Goal: Task Accomplishment & Management: Complete application form

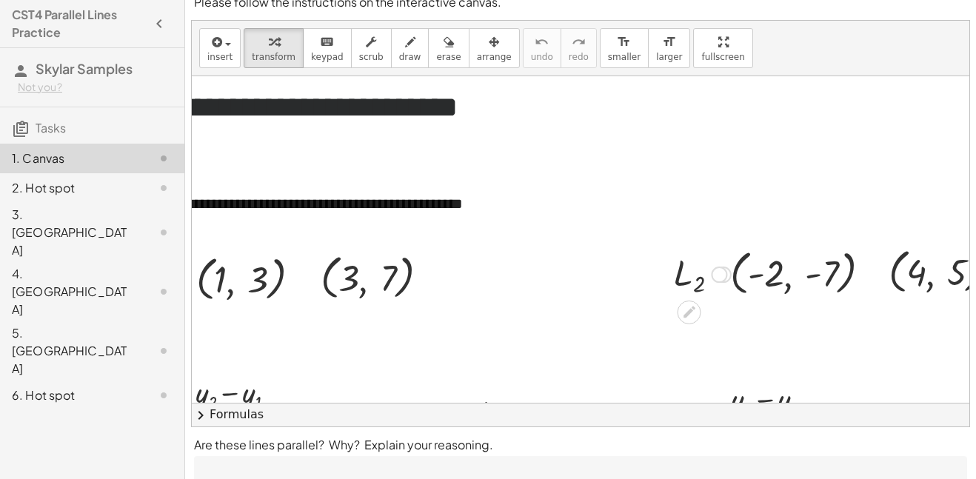
scroll to position [15, 0]
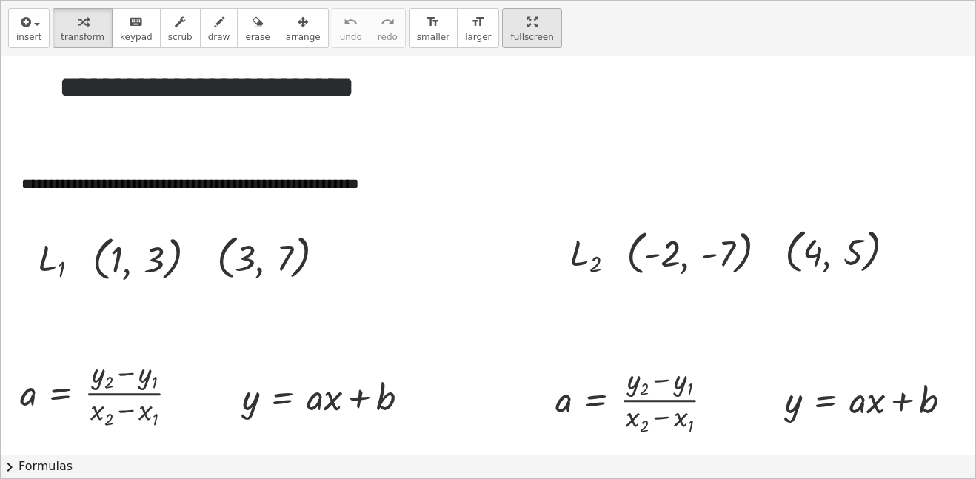
click at [712, 133] on div "**********" at bounding box center [488, 240] width 975 height 478
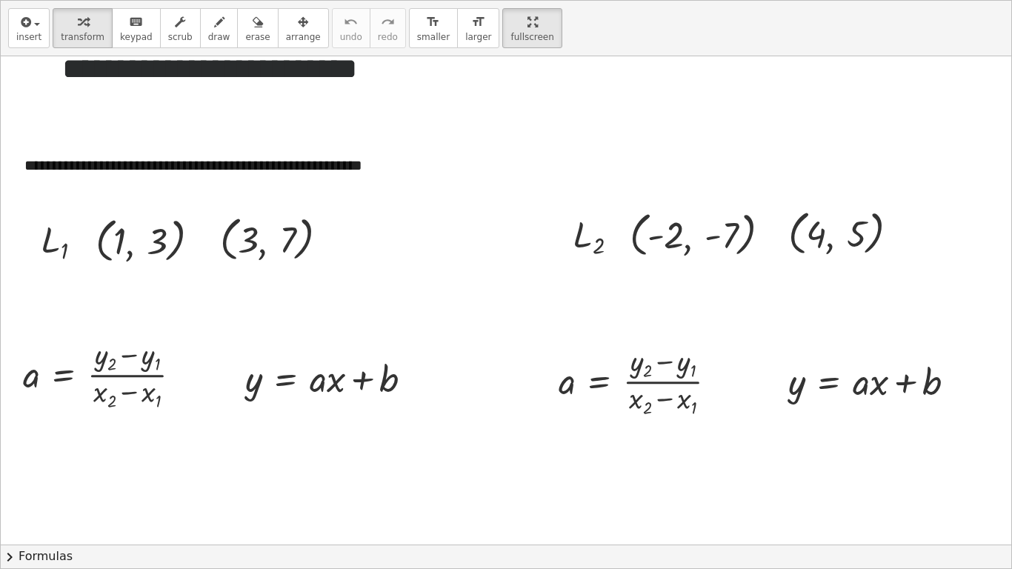
scroll to position [21, 0]
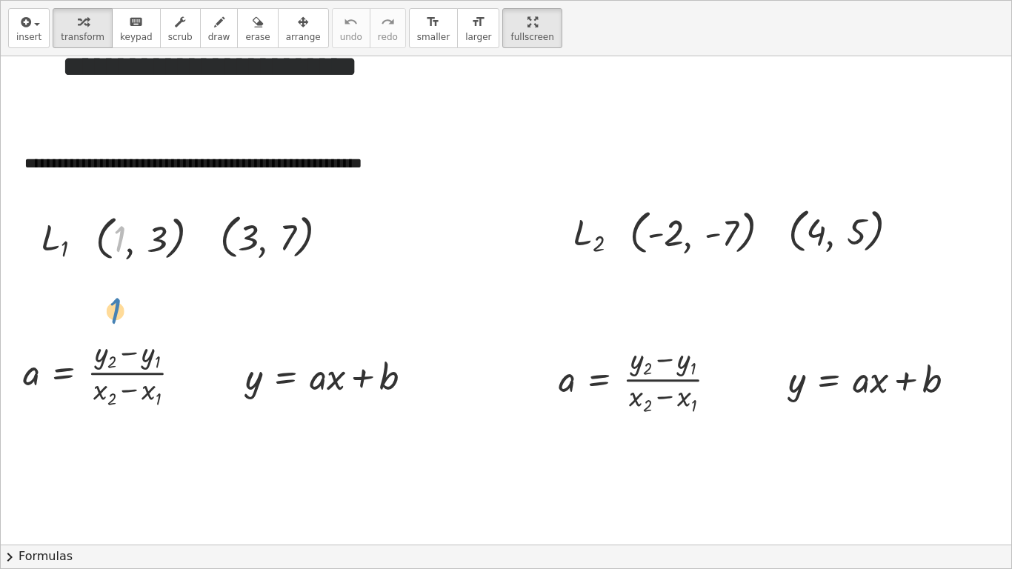
drag, startPoint x: 123, startPoint y: 240, endPoint x: 117, endPoint y: 309, distance: 69.1
drag, startPoint x: 165, startPoint y: 236, endPoint x: 158, endPoint y: 352, distance: 116.5
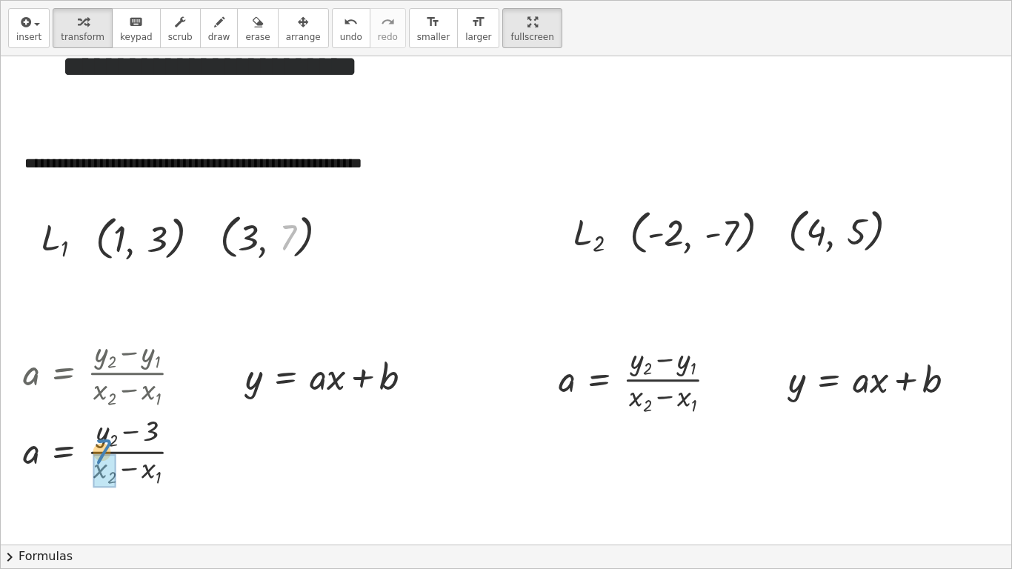
drag, startPoint x: 287, startPoint y: 234, endPoint x: 98, endPoint y: 445, distance: 283.2
click at [127, 441] on div at bounding box center [108, 450] width 185 height 76
click at [127, 455] on div at bounding box center [108, 450] width 185 height 76
drag, startPoint x: 117, startPoint y: 248, endPoint x: 93, endPoint y: 478, distance: 230.8
click at [127, 436] on div at bounding box center [108, 450] width 185 height 76
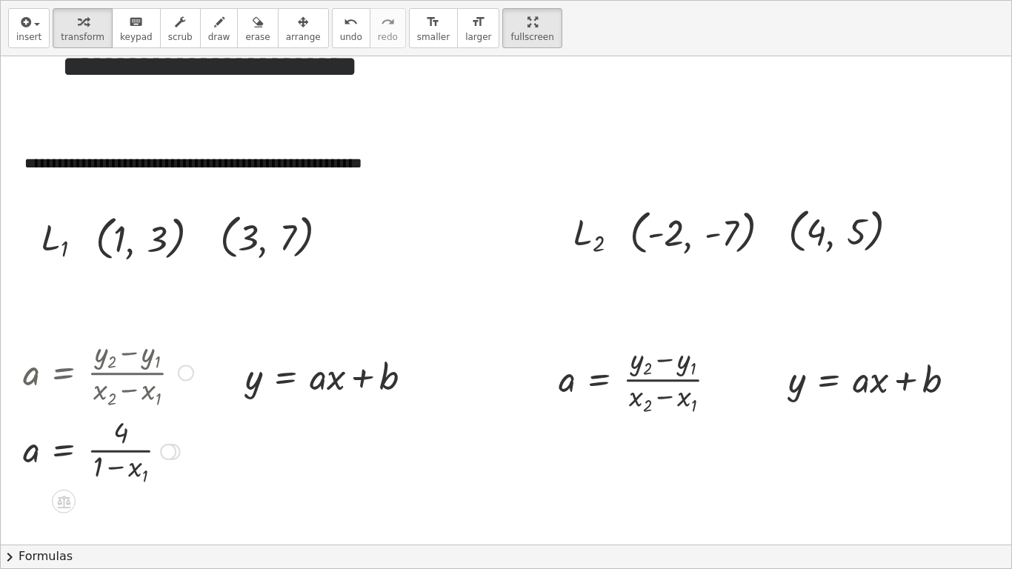
click at [123, 452] on div at bounding box center [108, 450] width 185 height 76
click at [121, 467] on div at bounding box center [108, 450] width 185 height 76
drag, startPoint x: 252, startPoint y: 243, endPoint x: 133, endPoint y: 481, distance: 265.9
click at [118, 472] on div at bounding box center [108, 449] width 185 height 73
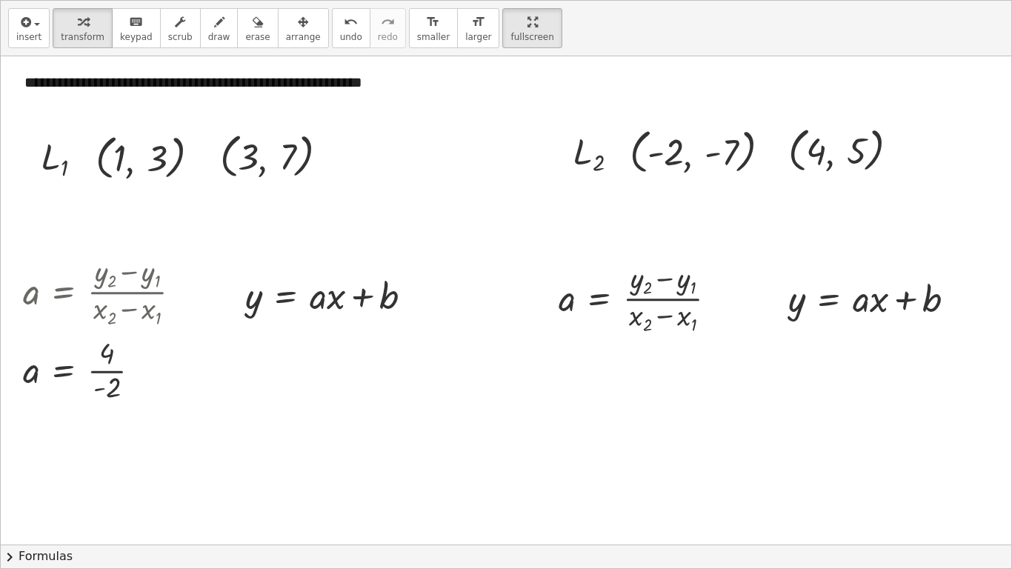
scroll to position [106, 0]
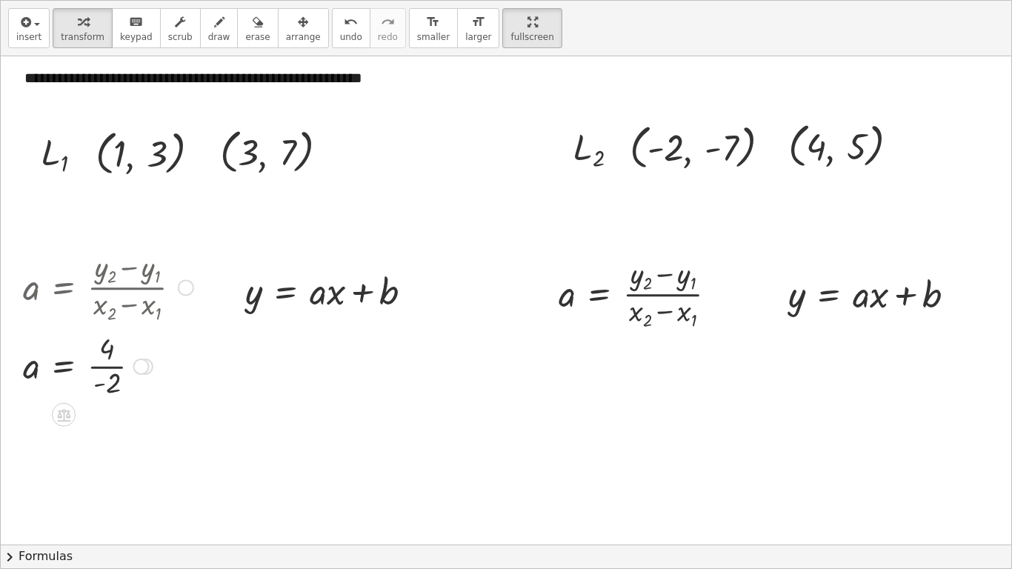
click at [115, 377] on div at bounding box center [108, 364] width 185 height 73
drag, startPoint x: 123, startPoint y: 159, endPoint x: 339, endPoint y: 292, distance: 253.6
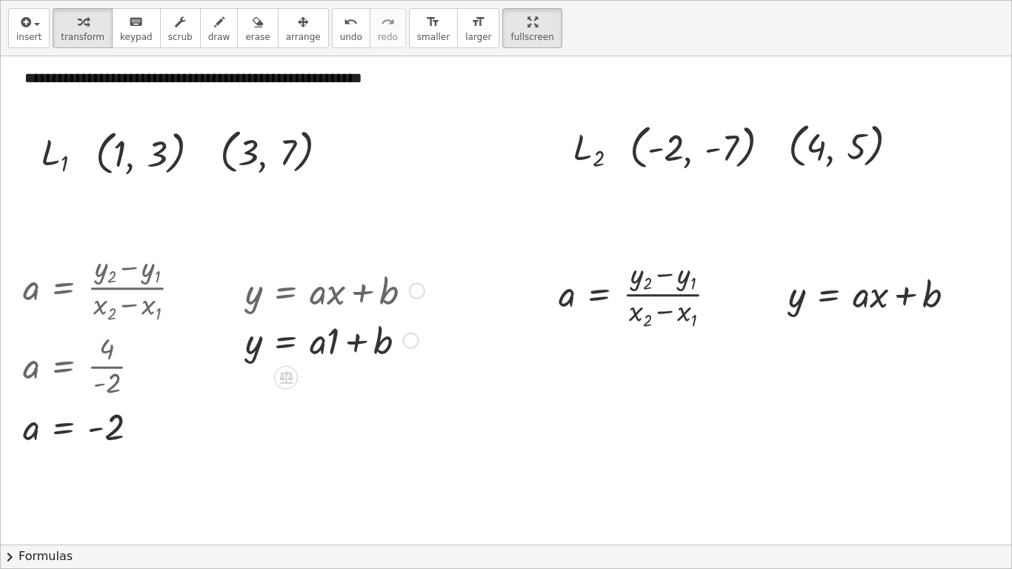
click at [335, 332] on div at bounding box center [335, 339] width 194 height 50
click at [335, 392] on div at bounding box center [335, 389] width 194 height 50
click at [320, 388] on div at bounding box center [335, 389] width 194 height 50
click at [397, 387] on div at bounding box center [398, 390] width 16 height 16
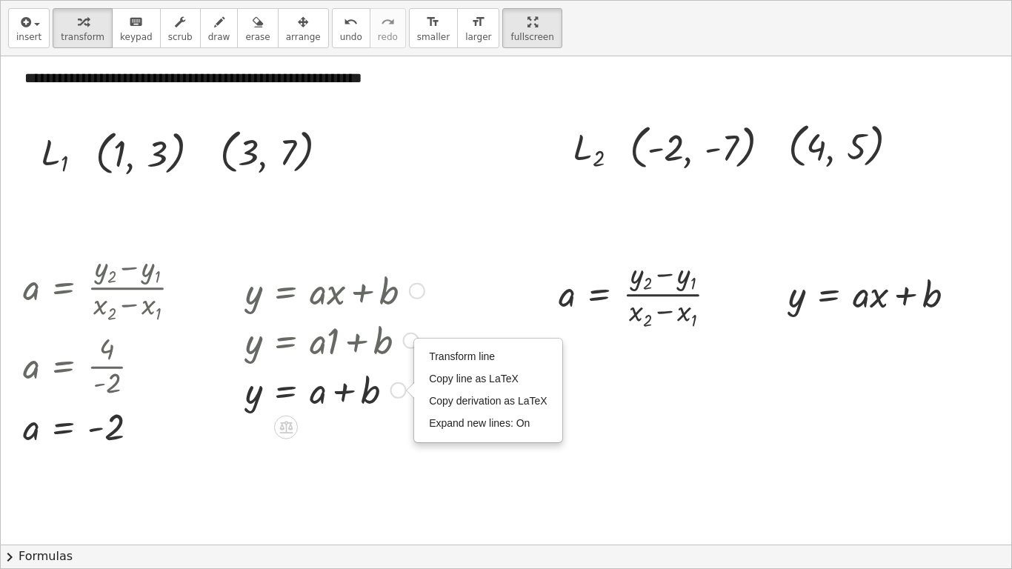
click at [392, 365] on div at bounding box center [335, 389] width 194 height 50
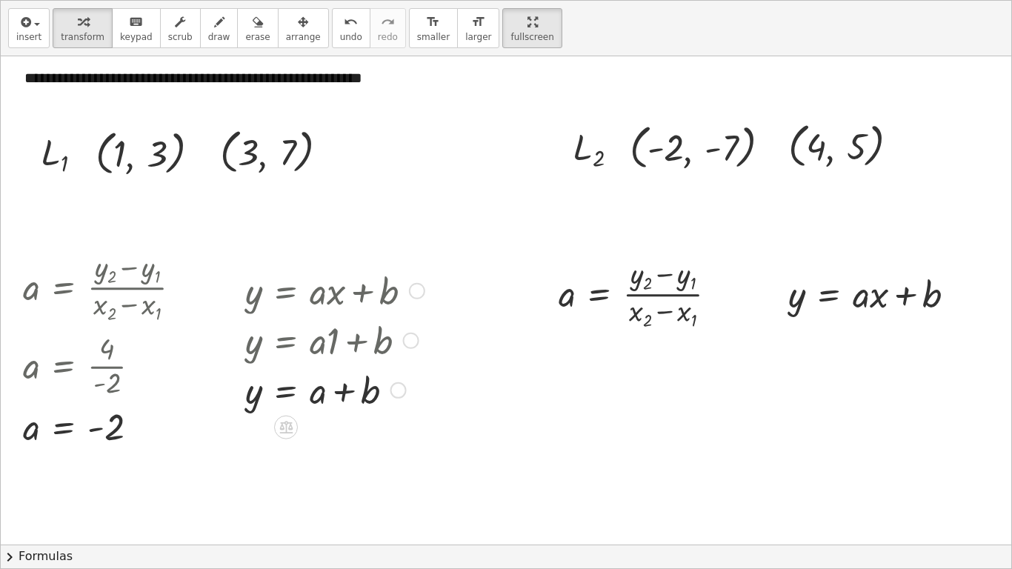
click at [409, 340] on div at bounding box center [411, 340] width 16 height 16
click at [335, 378] on div at bounding box center [335, 389] width 194 height 50
drag, startPoint x: 332, startPoint y: 396, endPoint x: 98, endPoint y: 436, distance: 237.4
click at [98, 436] on div "**********" at bounding box center [506, 452] width 1010 height 1005
click at [288, 433] on icon at bounding box center [285, 427] width 13 height 13
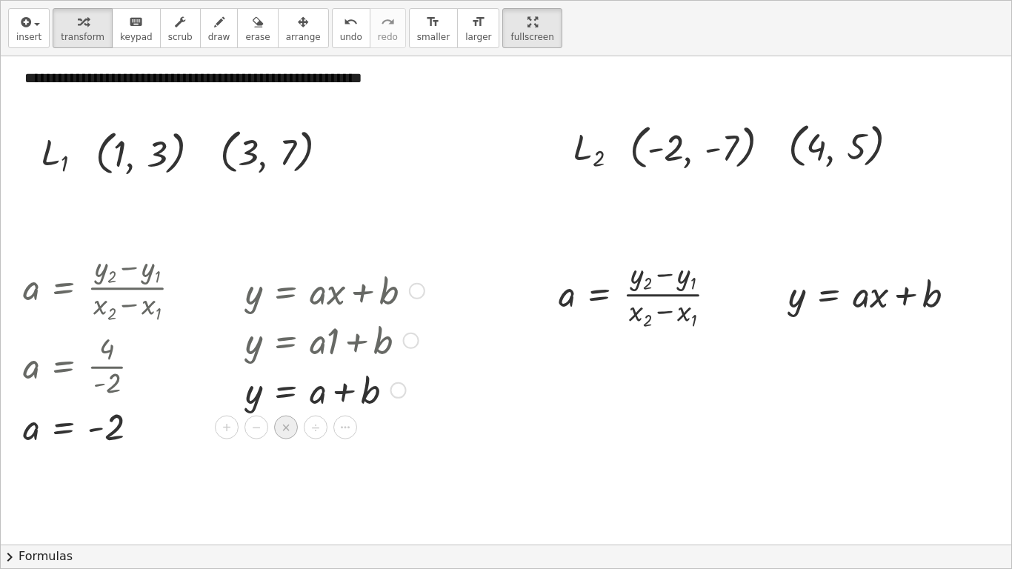
click at [288, 435] on span "×" at bounding box center [285, 426] width 9 height 21
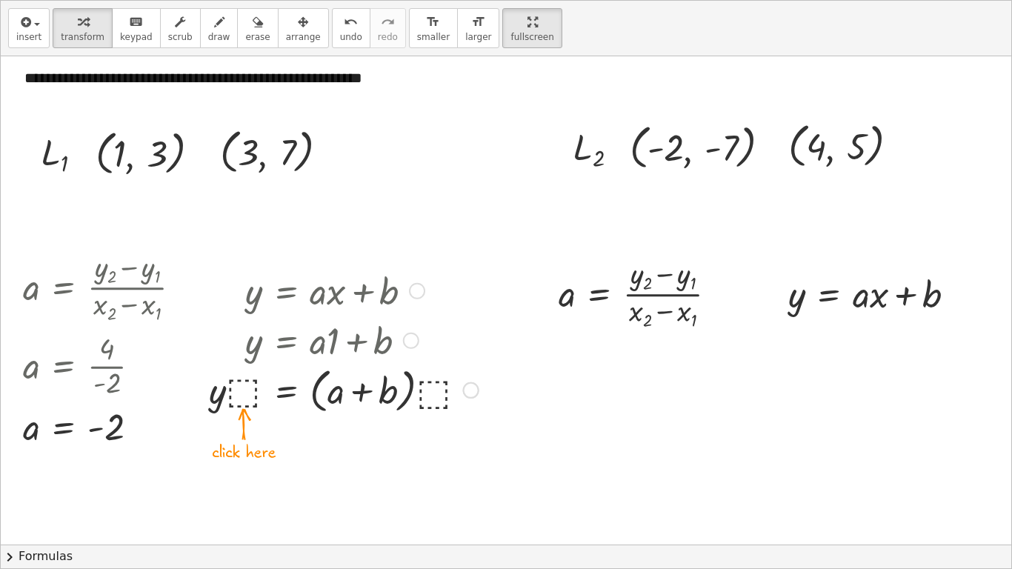
click at [261, 388] on div at bounding box center [343, 388] width 284 height 55
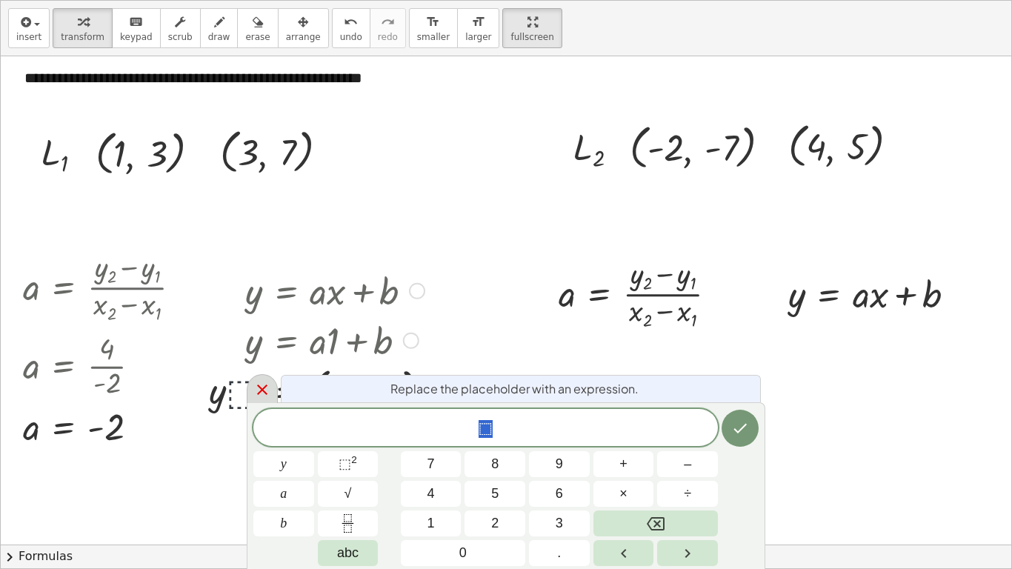
scroll to position [1, 0]
click at [261, 390] on icon at bounding box center [262, 389] width 10 height 10
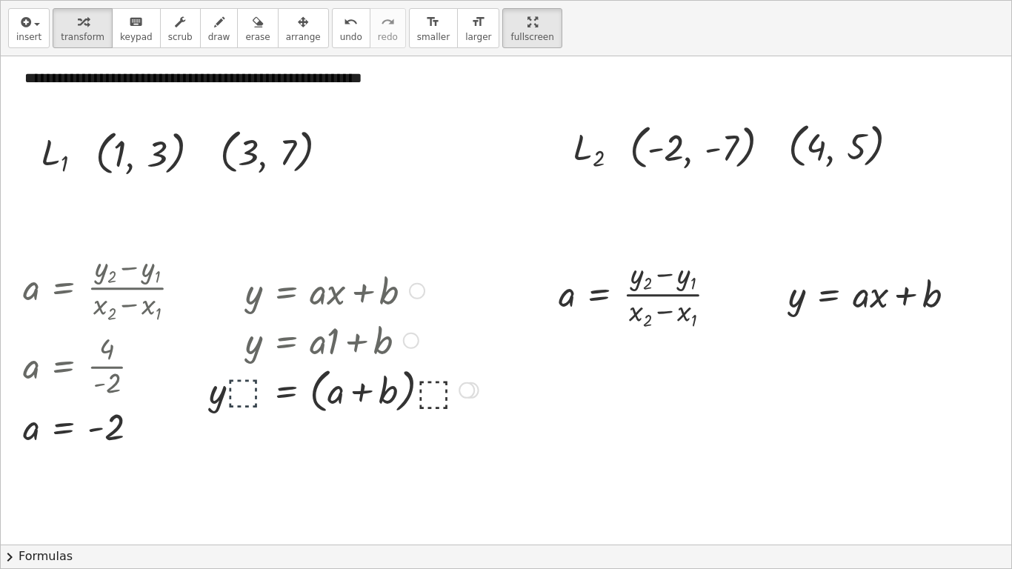
click at [264, 392] on div at bounding box center [343, 388] width 284 height 55
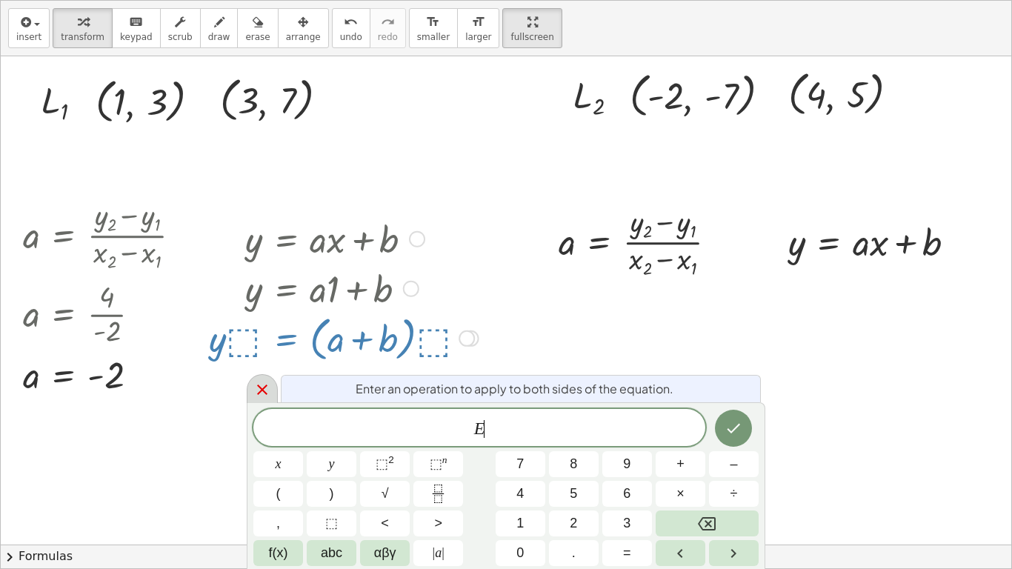
scroll to position [161, 0]
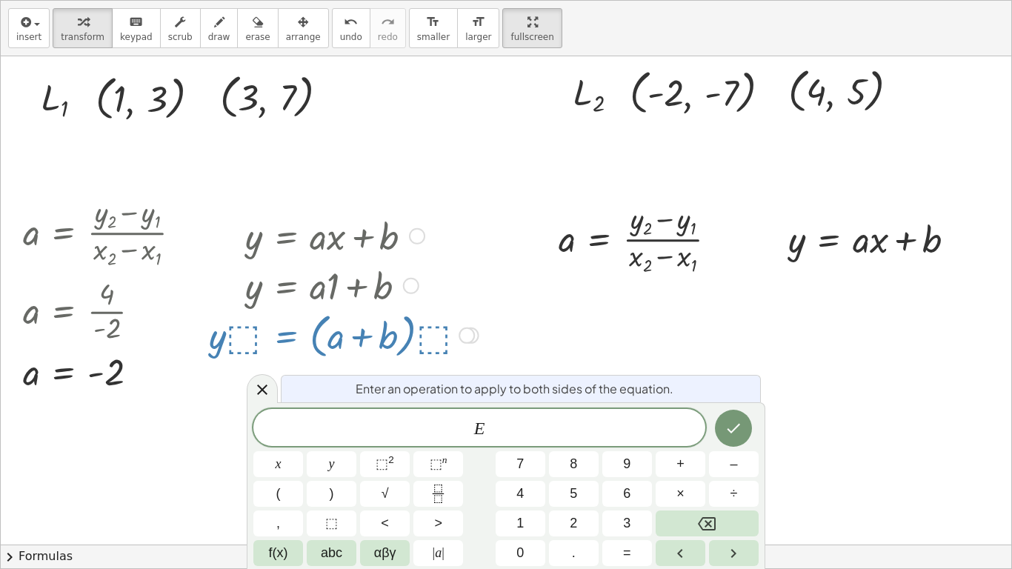
click at [309, 364] on div "y = + · a · x + b y = + · a · 1 + b Go back to this line Copy line as LaTeX Cop…" at bounding box center [338, 285] width 302 height 159
click at [390, 72] on div at bounding box center [506, 398] width 1010 height 1005
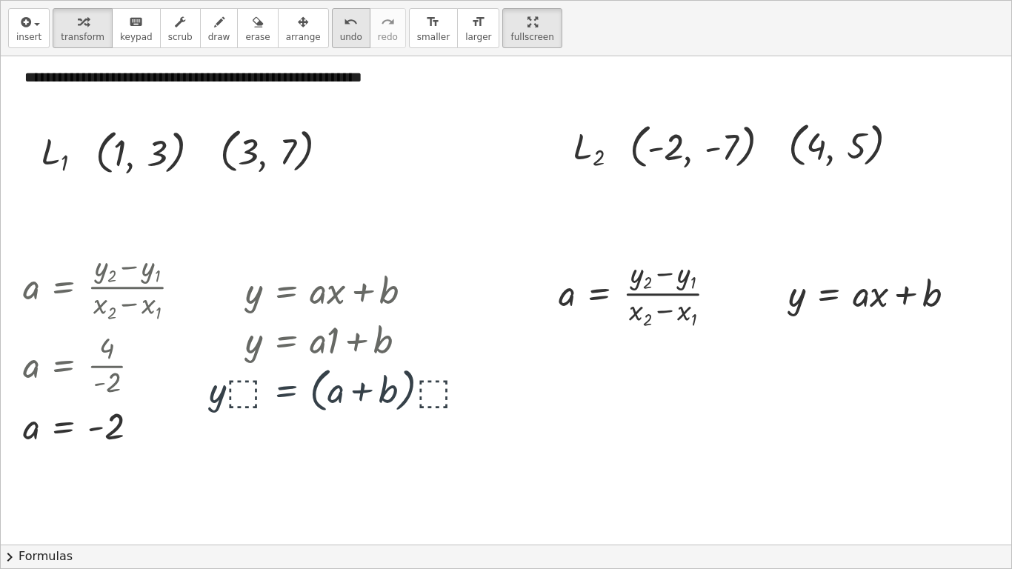
scroll to position [106, 0]
click at [344, 26] on icon "undo" at bounding box center [351, 22] width 14 height 18
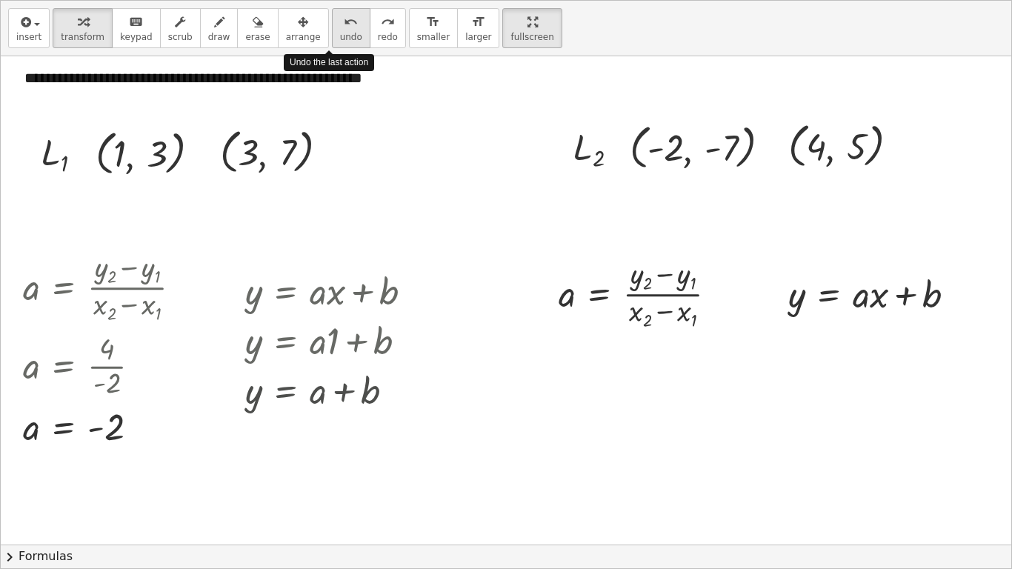
click at [344, 26] on icon "undo" at bounding box center [351, 22] width 14 height 18
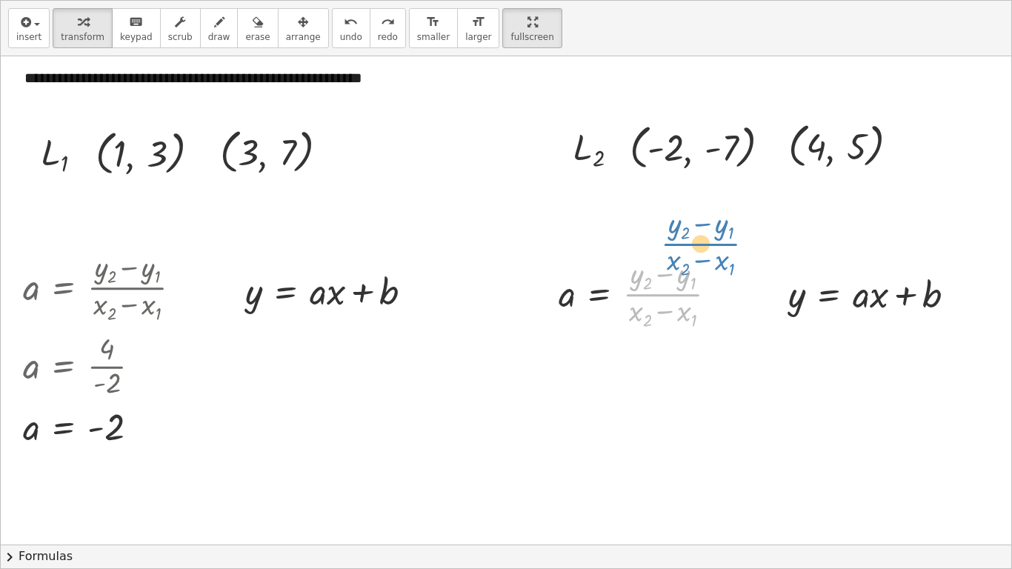
drag, startPoint x: 666, startPoint y: 292, endPoint x: 663, endPoint y: 278, distance: 14.4
click at [663, 278] on div at bounding box center [643, 292] width 185 height 78
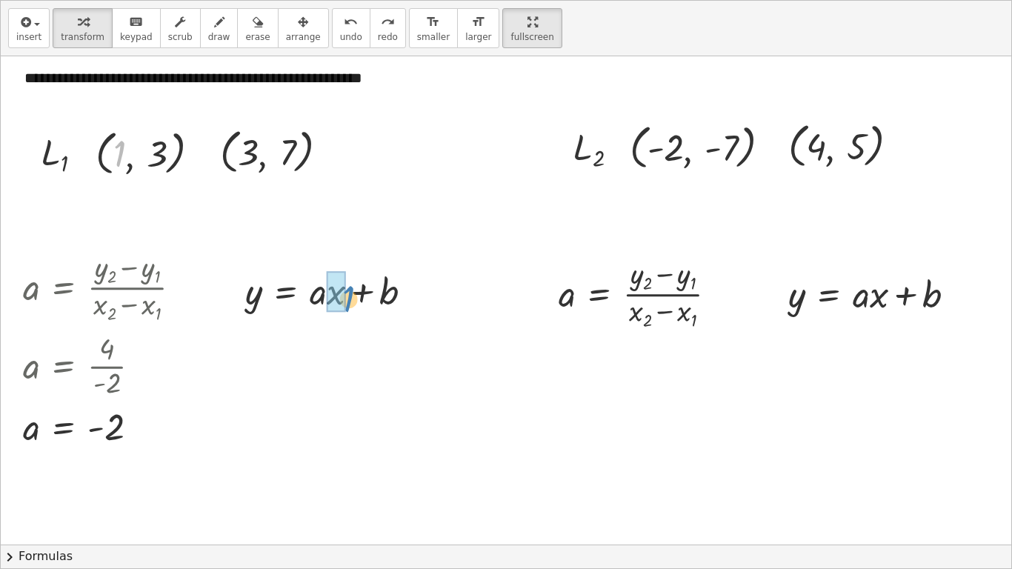
drag, startPoint x: 123, startPoint y: 150, endPoint x: 350, endPoint y: 292, distance: 267.5
click at [342, 30] on button "undo undo" at bounding box center [351, 28] width 39 height 40
drag, startPoint x: 108, startPoint y: 170, endPoint x: 287, endPoint y: 308, distance: 225.4
click at [287, 308] on div "**********" at bounding box center [506, 452] width 1010 height 1005
click at [344, 19] on icon "undo" at bounding box center [351, 22] width 14 height 18
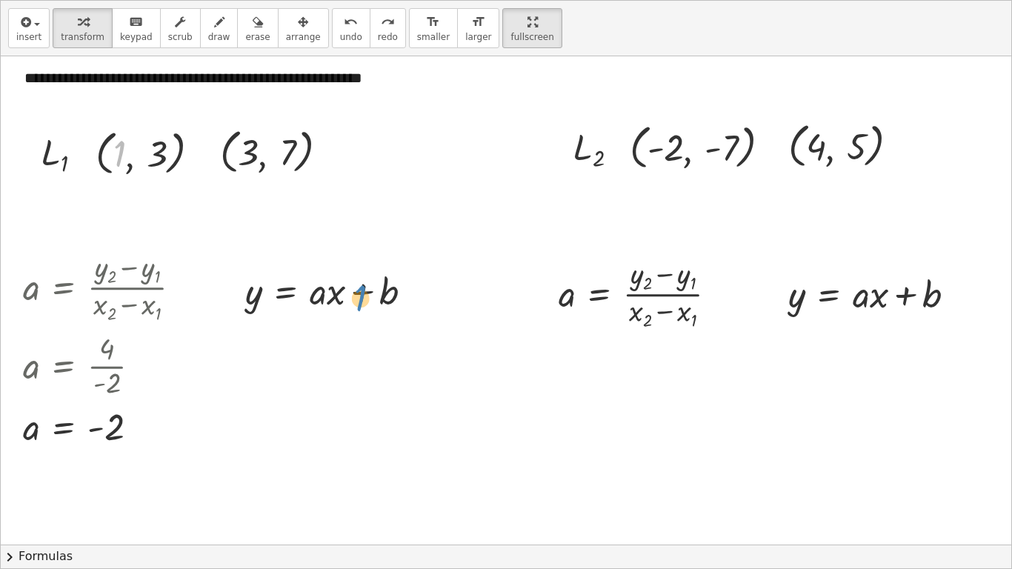
drag, startPoint x: 121, startPoint y: 149, endPoint x: 361, endPoint y: 289, distance: 277.1
click at [415, 284] on div at bounding box center [417, 291] width 16 height 16
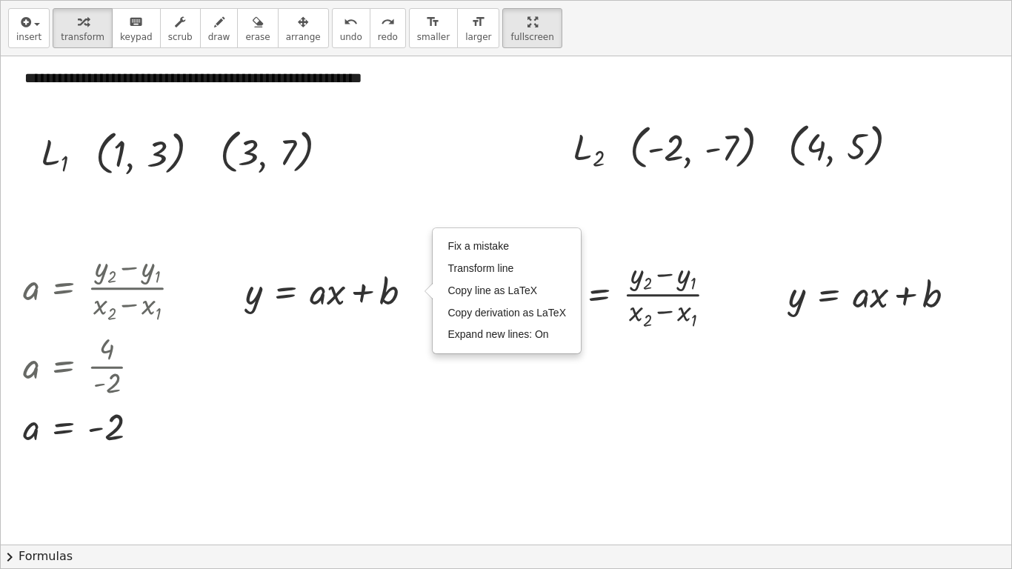
click at [384, 380] on div at bounding box center [506, 452] width 1010 height 1005
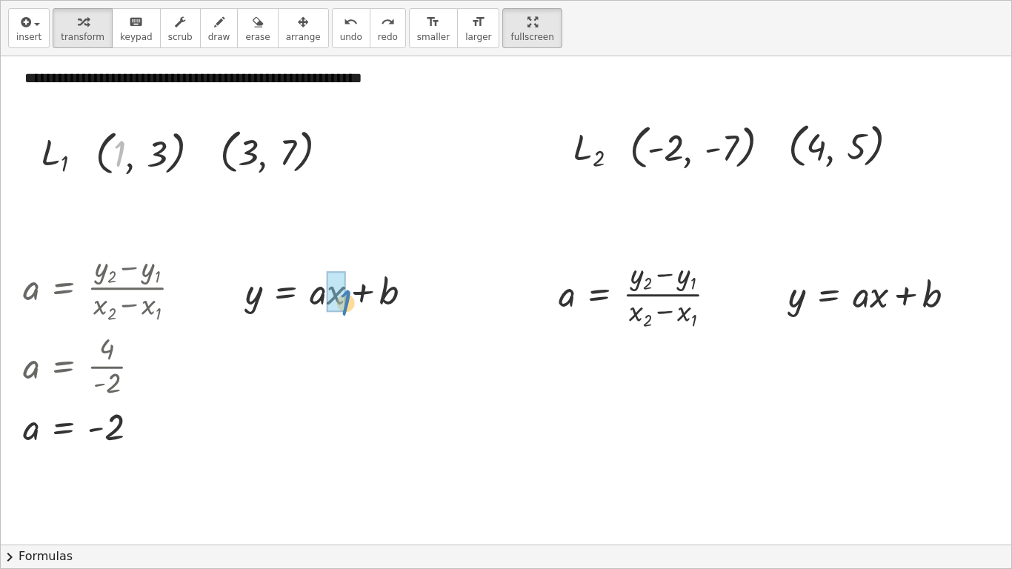
drag, startPoint x: 120, startPoint y: 149, endPoint x: 347, endPoint y: 295, distance: 270.5
click at [329, 335] on div at bounding box center [335, 339] width 194 height 50
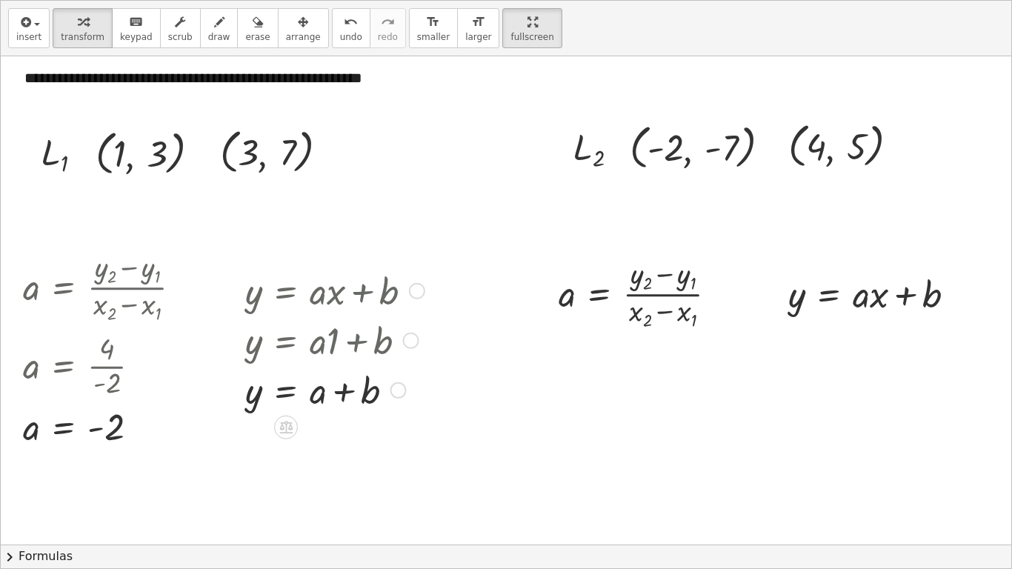
click at [320, 407] on div at bounding box center [335, 389] width 194 height 50
click at [338, 9] on button "undo undo" at bounding box center [351, 28] width 39 height 40
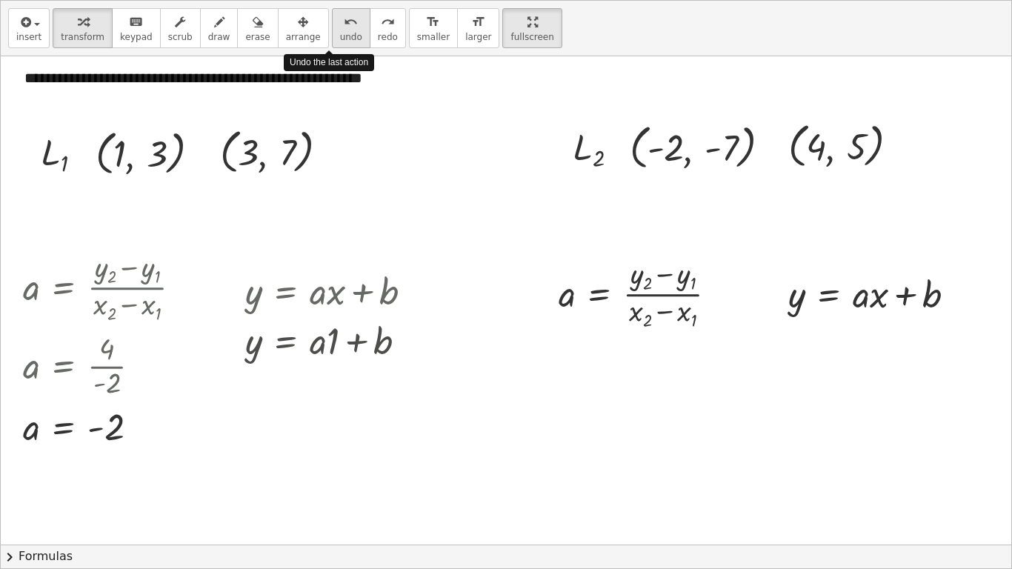
click at [338, 9] on button "undo undo" at bounding box center [351, 28] width 39 height 40
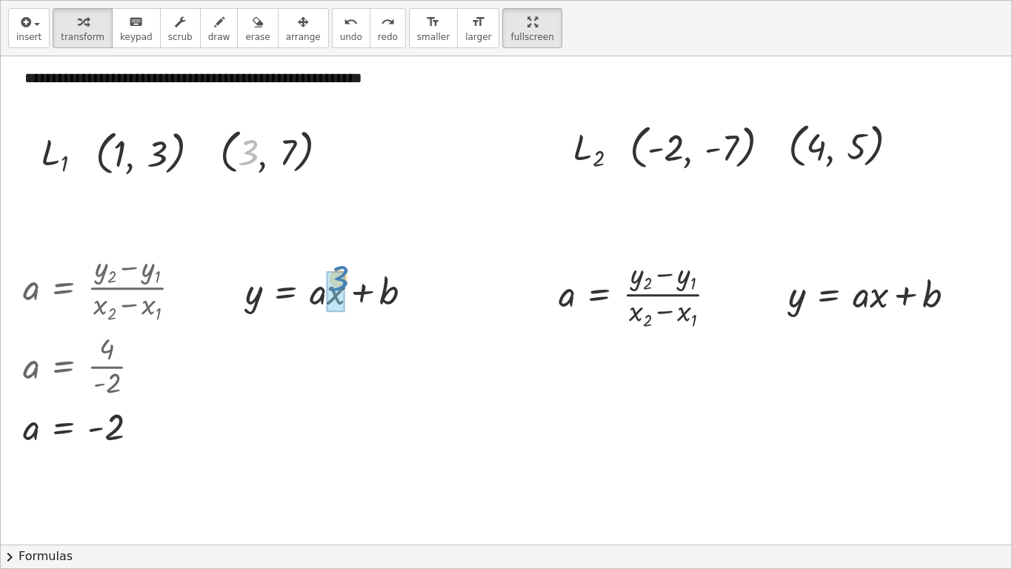
drag, startPoint x: 243, startPoint y: 158, endPoint x: 335, endPoint y: 289, distance: 159.4
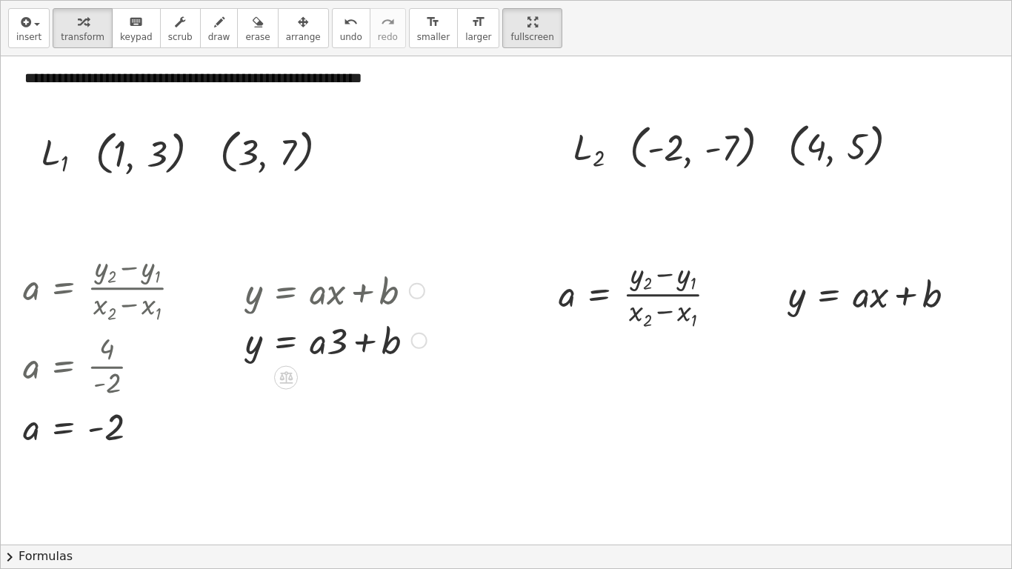
click at [334, 302] on div at bounding box center [336, 289] width 196 height 50
click at [336, 341] on div at bounding box center [336, 339] width 196 height 50
click at [340, 349] on div at bounding box center [336, 339] width 196 height 50
click at [356, 354] on div at bounding box center [336, 339] width 196 height 50
click at [331, 344] on div at bounding box center [336, 339] width 196 height 50
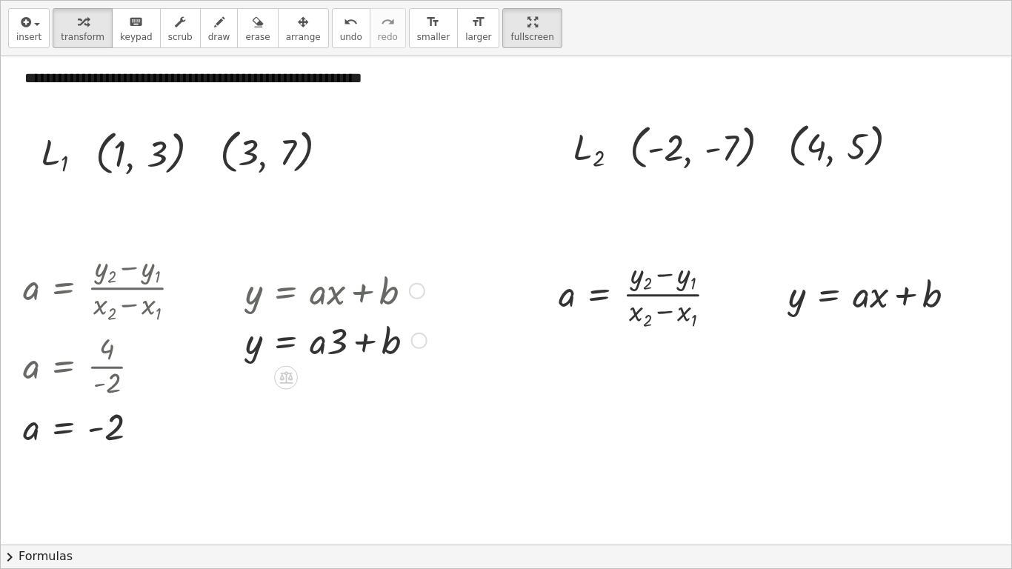
click at [324, 344] on div at bounding box center [336, 339] width 196 height 50
click at [341, 16] on button "undo undo" at bounding box center [351, 28] width 39 height 40
drag, startPoint x: 290, startPoint y: 146, endPoint x: 301, endPoint y: 134, distance: 15.7
click at [301, 134] on div at bounding box center [280, 149] width 135 height 55
drag, startPoint x: 163, startPoint y: 161, endPoint x: 259, endPoint y: 301, distance: 170.5
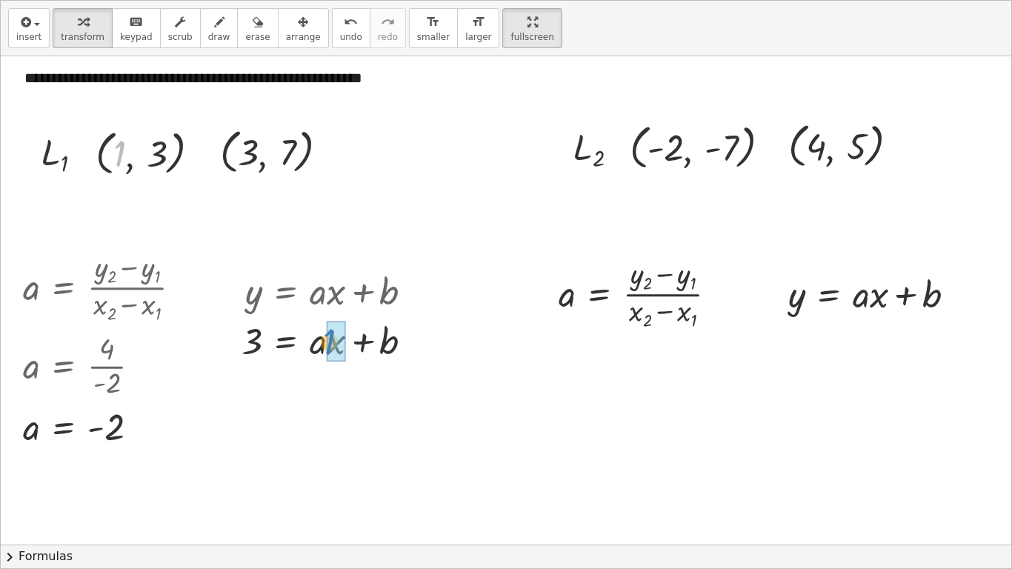
drag, startPoint x: 118, startPoint y: 147, endPoint x: 327, endPoint y: 335, distance: 280.5
drag, startPoint x: 332, startPoint y: 342, endPoint x: 236, endPoint y: 350, distance: 95.8
click at [236, 350] on div "y = + · a · x + b 3 = + · a · x + b · 1 + · a = + · a · + b 3 1" at bounding box center [326, 314] width 215 height 107
drag, startPoint x: 383, startPoint y: 350, endPoint x: 341, endPoint y: 355, distance: 42.6
click at [341, 355] on div at bounding box center [322, 339] width 219 height 50
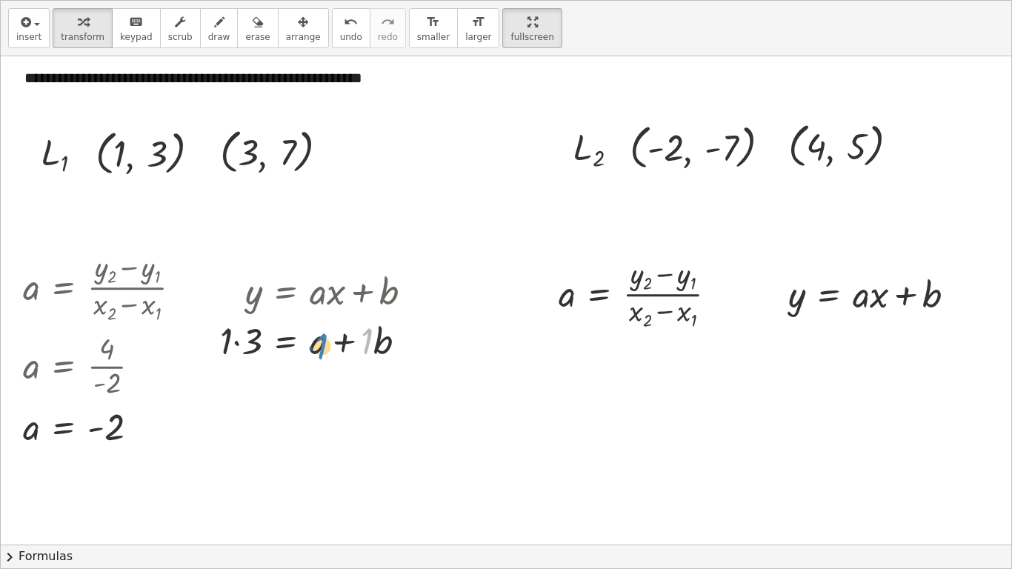
drag, startPoint x: 364, startPoint y: 347, endPoint x: 315, endPoint y: 356, distance: 49.7
click at [315, 356] on div at bounding box center [322, 339] width 219 height 50
click at [344, 27] on icon "undo" at bounding box center [351, 22] width 14 height 18
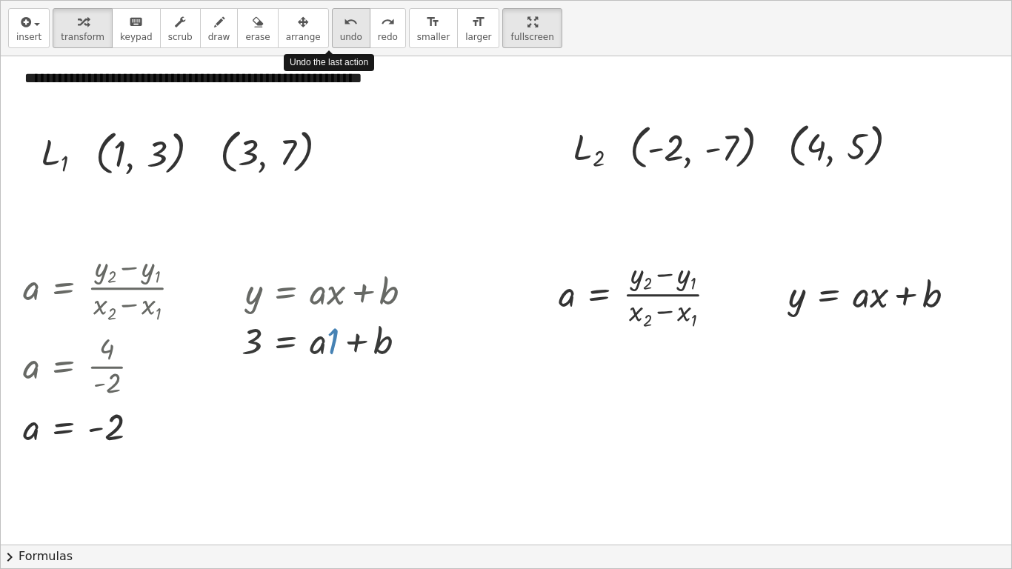
click at [344, 27] on icon "undo" at bounding box center [351, 22] width 14 height 18
drag, startPoint x: 122, startPoint y: 161, endPoint x: 355, endPoint y: 353, distance: 302.0
click at [325, 350] on div at bounding box center [333, 339] width 198 height 50
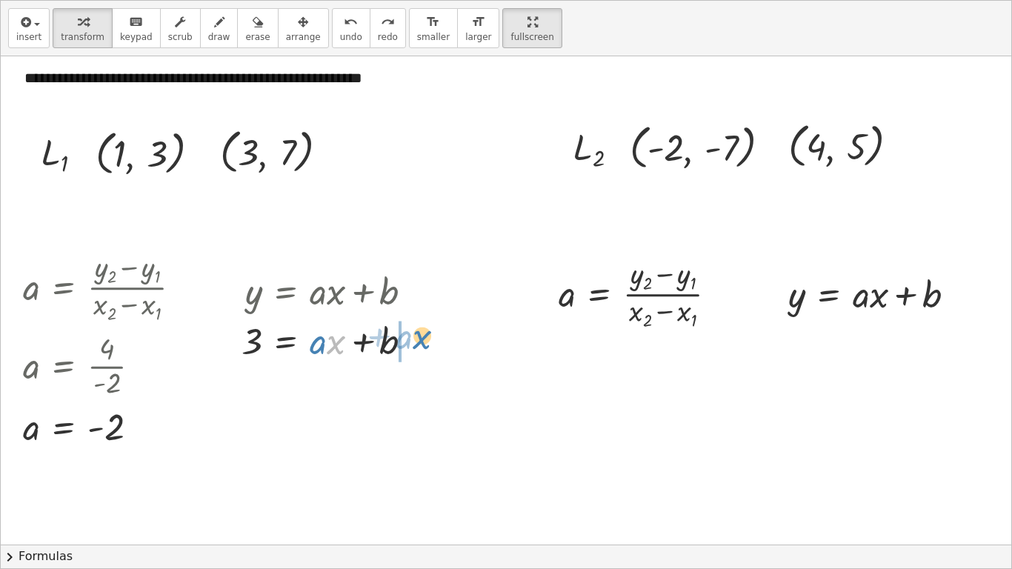
drag, startPoint x: 335, startPoint y: 349, endPoint x: 420, endPoint y: 340, distance: 85.6
click at [420, 340] on div at bounding box center [333, 339] width 198 height 50
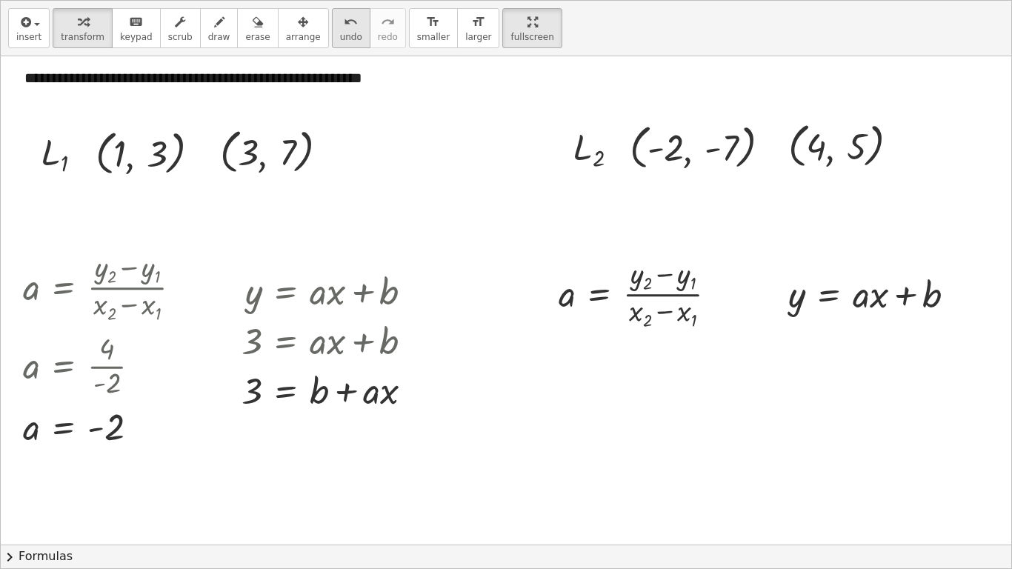
click at [340, 35] on span "undo" at bounding box center [351, 37] width 22 height 10
click at [255, 340] on div at bounding box center [333, 339] width 198 height 50
click at [331, 355] on div at bounding box center [333, 339] width 198 height 50
click at [364, 345] on div at bounding box center [333, 339] width 198 height 50
click at [207, 156] on div at bounding box center [203, 152] width 16 height 16
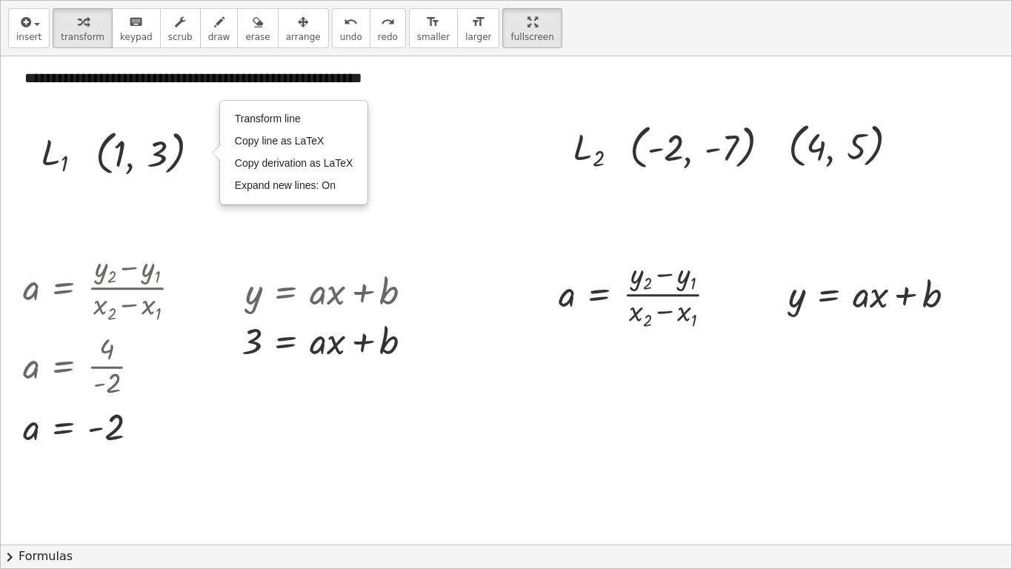
click at [204, 198] on div at bounding box center [506, 452] width 1010 height 1005
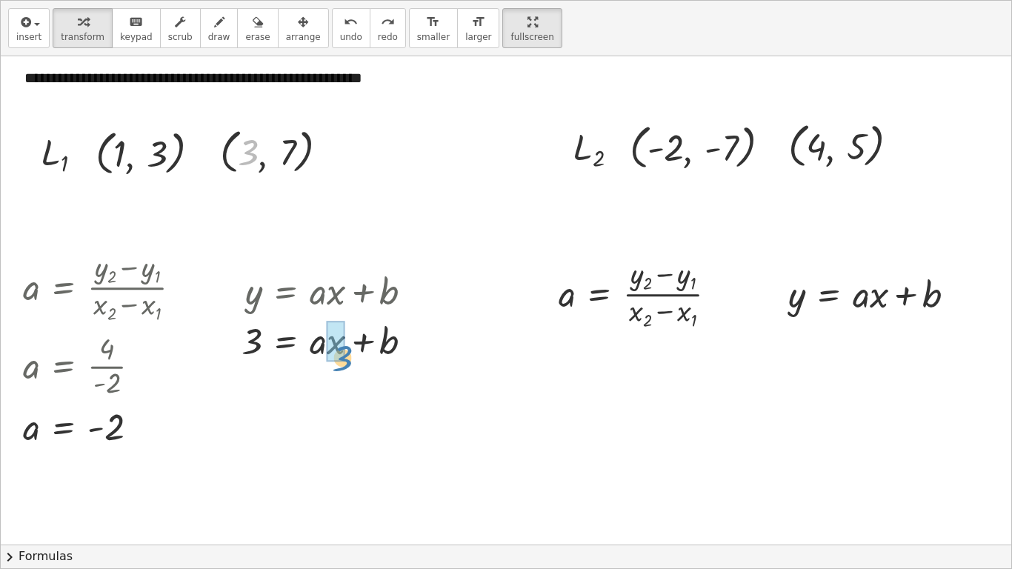
drag, startPoint x: 244, startPoint y: 153, endPoint x: 338, endPoint y: 358, distance: 225.7
drag, startPoint x: 339, startPoint y: 347, endPoint x: 213, endPoint y: 341, distance: 126.7
drag, startPoint x: 185, startPoint y: 350, endPoint x: 332, endPoint y: 384, distance: 150.5
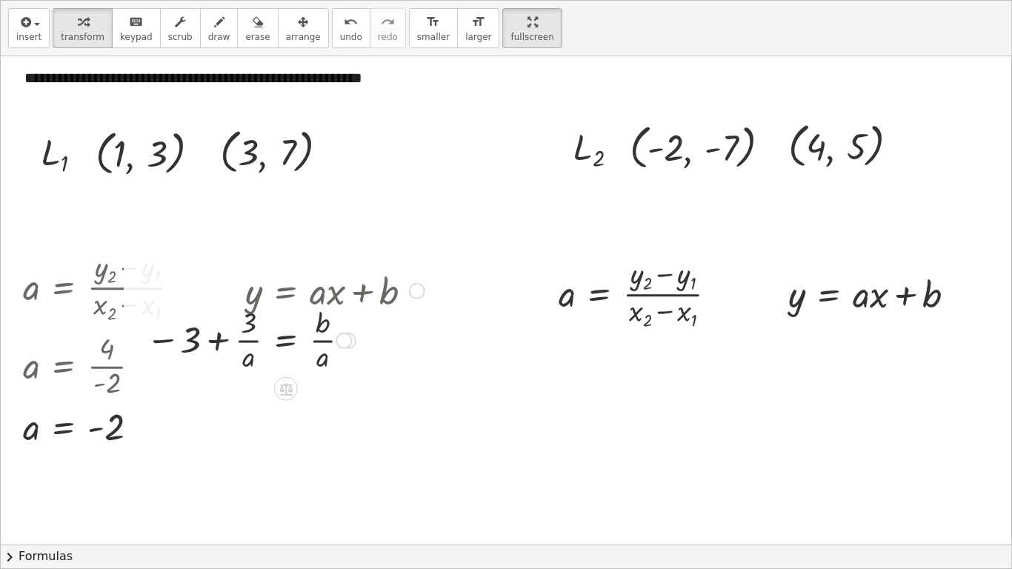
click at [327, 341] on div at bounding box center [284, 338] width 293 height 73
click at [241, 338] on div at bounding box center [284, 338] width 293 height 73
click at [189, 345] on div at bounding box center [284, 338] width 293 height 73
click at [340, 25] on div "undo" at bounding box center [351, 22] width 22 height 18
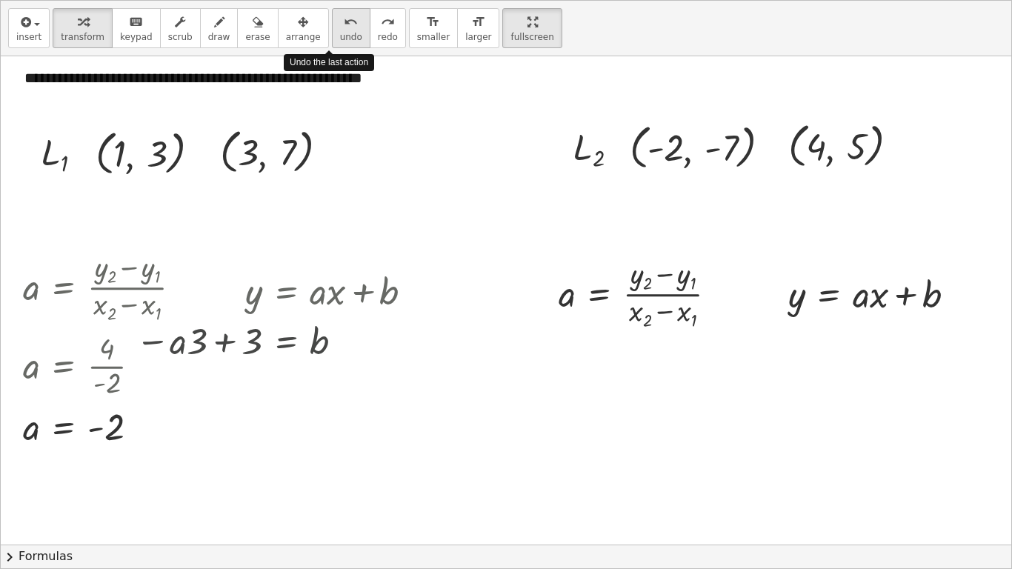
click at [340, 25] on div "undo" at bounding box center [351, 22] width 22 height 18
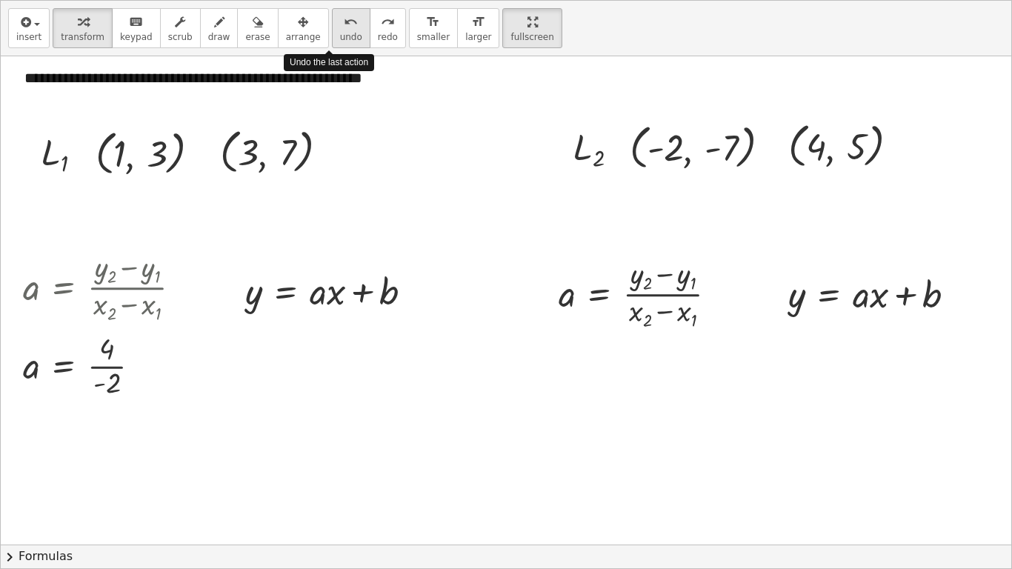
click at [340, 25] on div "undo" at bounding box center [351, 22] width 22 height 18
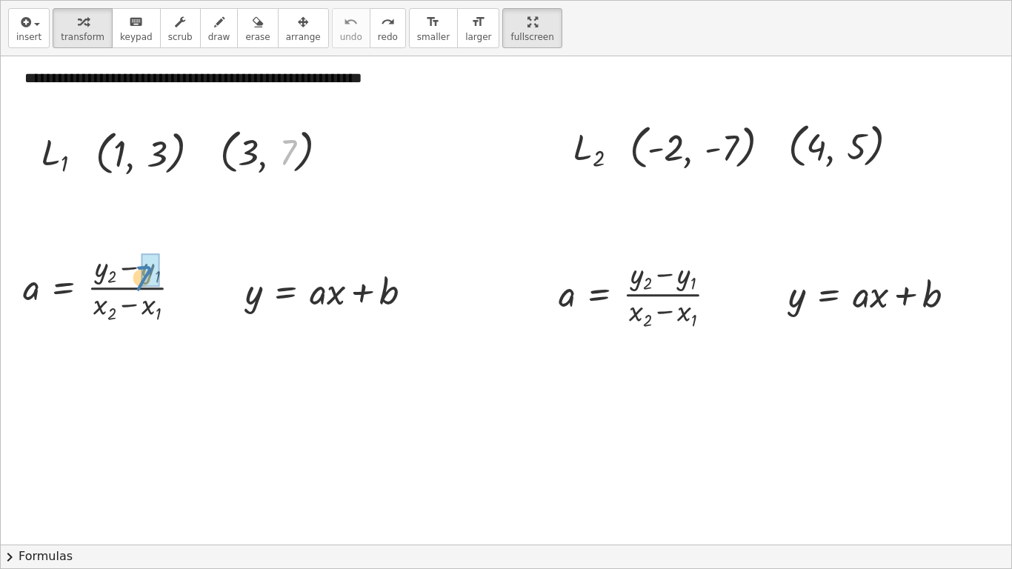
drag, startPoint x: 290, startPoint y: 146, endPoint x: 147, endPoint y: 268, distance: 187.5
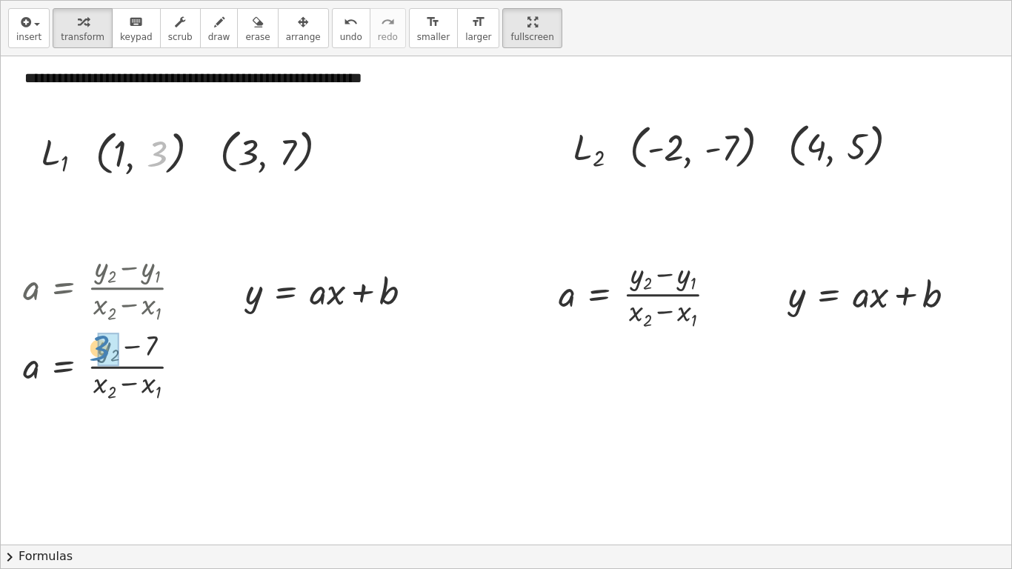
drag, startPoint x: 135, startPoint y: 260, endPoint x: 101, endPoint y: 344, distance: 90.8
click at [126, 349] on div at bounding box center [108, 365] width 185 height 76
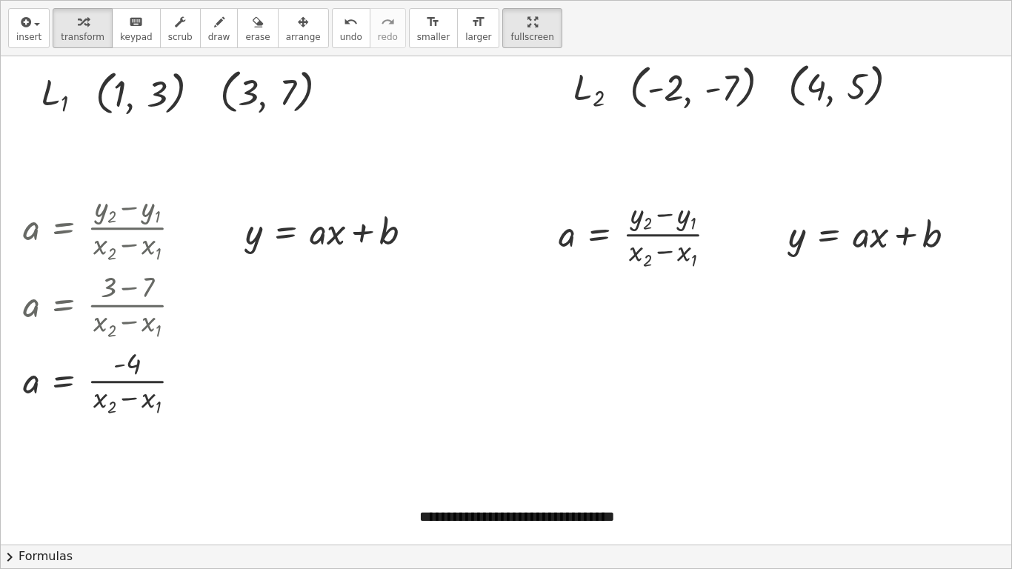
scroll to position [166, 0]
drag, startPoint x: 244, startPoint y: 85, endPoint x: 143, endPoint y: 404, distance: 334.7
drag, startPoint x: 123, startPoint y: 92, endPoint x: 112, endPoint y: 469, distance: 377.1
click at [121, 476] on div at bounding box center [108, 457] width 185 height 73
click at [121, 478] on div at bounding box center [108, 457] width 185 height 73
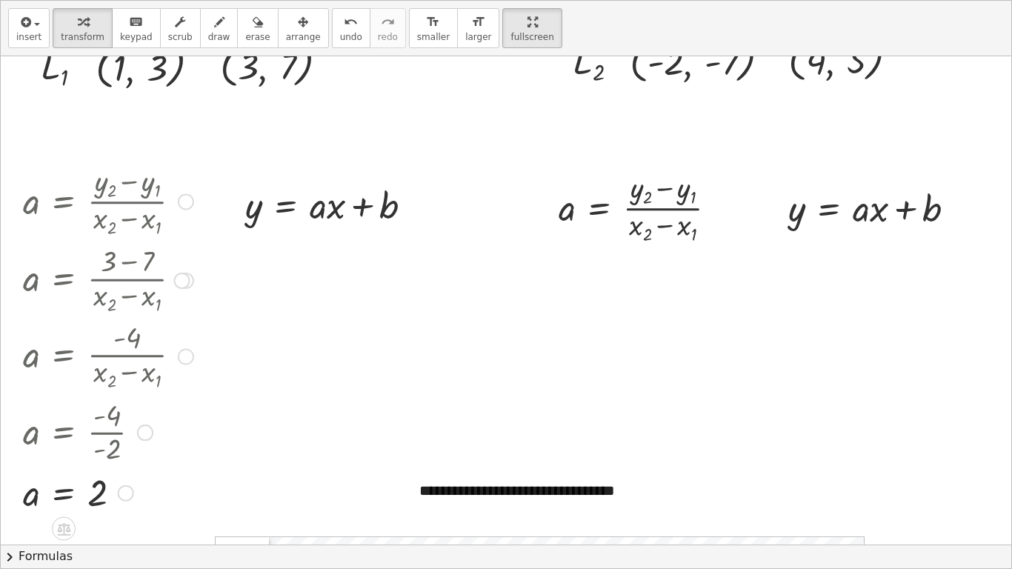
scroll to position [193, 0]
drag, startPoint x: 95, startPoint y: 492, endPoint x: 319, endPoint y: 219, distance: 353.0
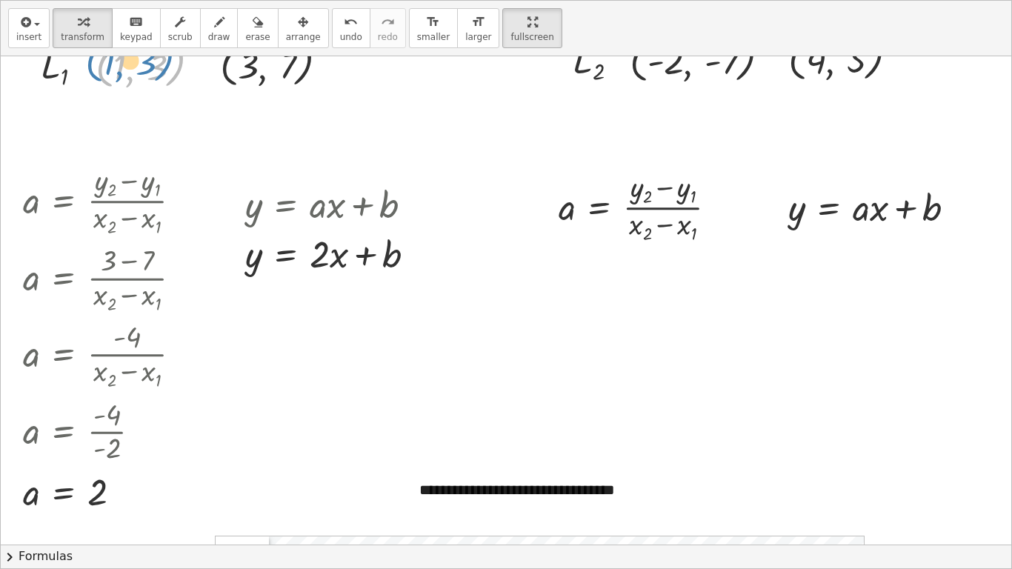
drag, startPoint x: 130, startPoint y: 67, endPoint x: 110, endPoint y: 52, distance: 25.3
click at [110, 52] on div "**********" at bounding box center [506, 284] width 1010 height 567
drag, startPoint x: 118, startPoint y: 67, endPoint x: 338, endPoint y: 261, distance: 293.3
click at [339, 265] on div at bounding box center [337, 252] width 199 height 50
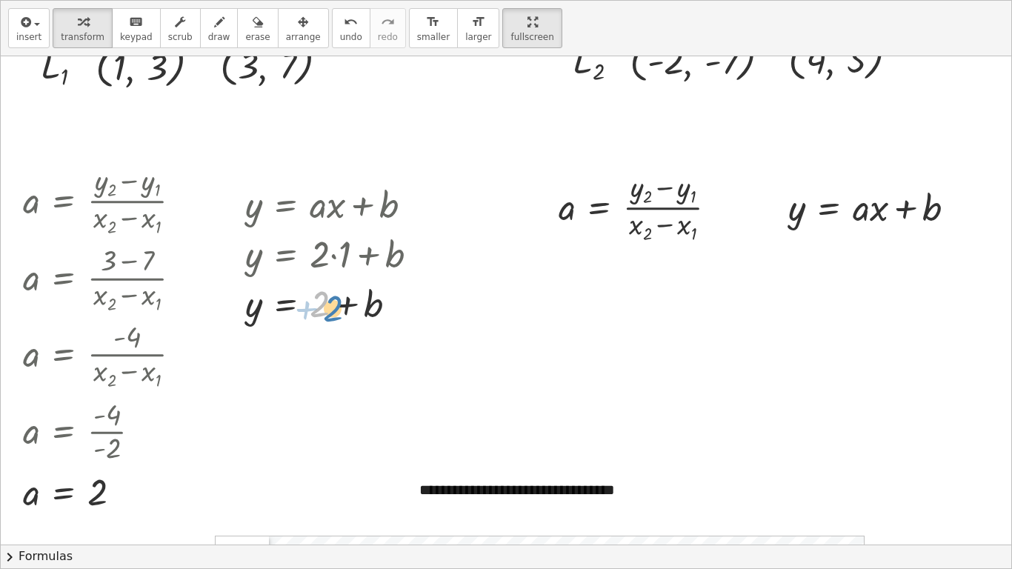
drag, startPoint x: 327, startPoint y: 301, endPoint x: 341, endPoint y: 306, distance: 14.1
click at [341, 306] on div at bounding box center [337, 302] width 199 height 50
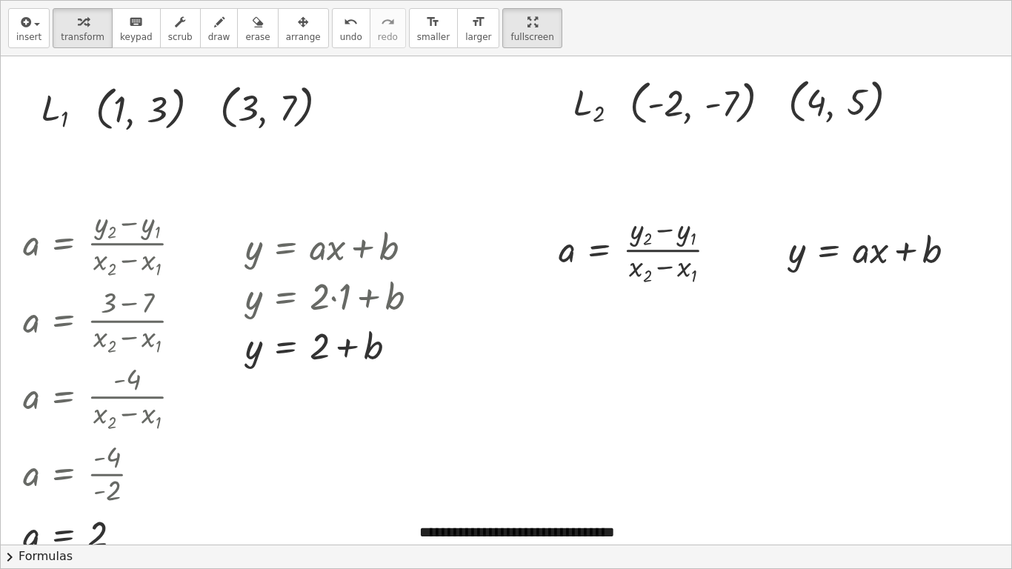
scroll to position [151, 0]
drag, startPoint x: 319, startPoint y: 354, endPoint x: 250, endPoint y: 378, distance: 72.8
drag, startPoint x: 204, startPoint y: 342, endPoint x: 268, endPoint y: 350, distance: 64.1
click at [268, 350] on div at bounding box center [293, 343] width 287 height 48
drag, startPoint x: 207, startPoint y: 352, endPoint x: 199, endPoint y: 363, distance: 13.8
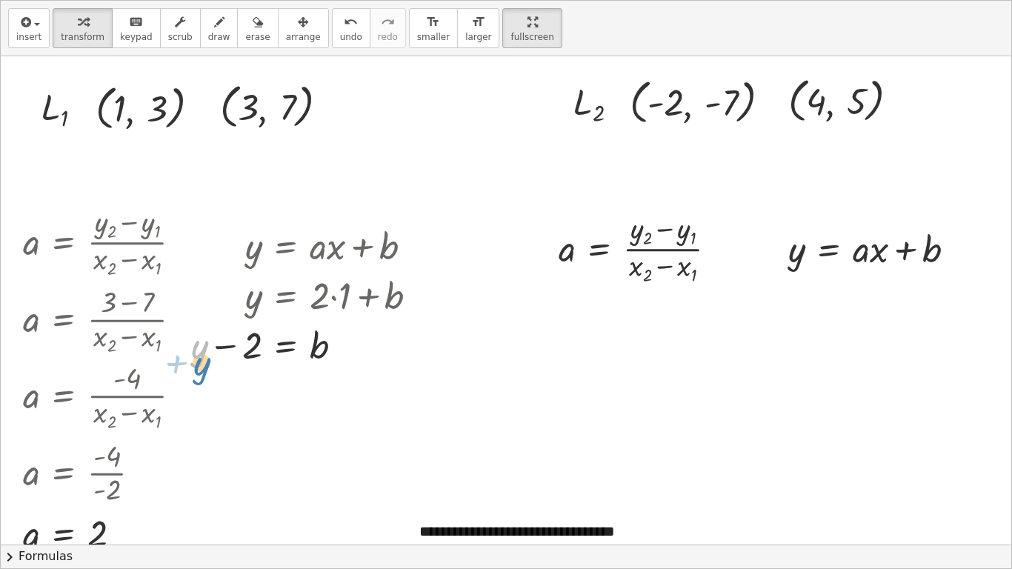
click at [199, 363] on div at bounding box center [310, 343] width 253 height 50
click at [340, 39] on span "undo" at bounding box center [351, 37] width 22 height 10
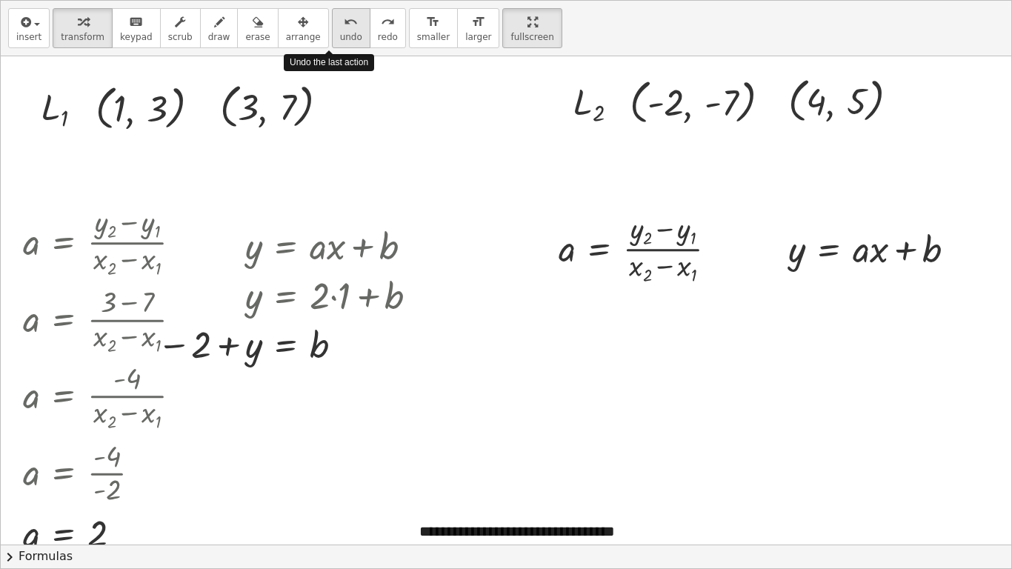
click at [340, 39] on span "undo" at bounding box center [351, 37] width 22 height 10
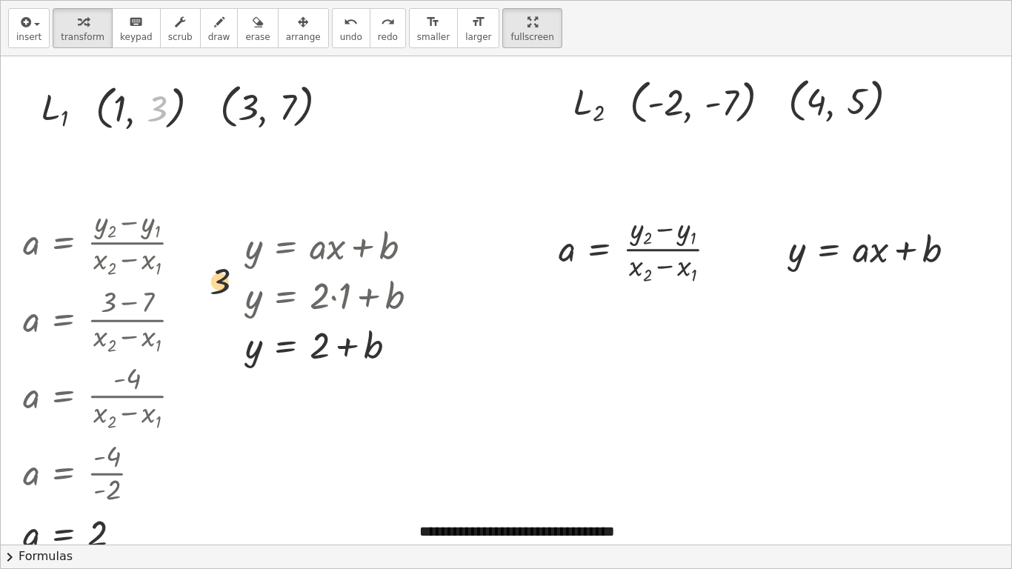
drag, startPoint x: 258, startPoint y: 360, endPoint x: 255, endPoint y: 380, distance: 20.1
click at [255, 380] on div "**********" at bounding box center [506, 407] width 1010 height 1005
drag, startPoint x: 160, startPoint y: 124, endPoint x: 244, endPoint y: 361, distance: 250.6
click at [244, 361] on div "**********" at bounding box center [506, 407] width 1010 height 1005
drag, startPoint x: 156, startPoint y: 113, endPoint x: 257, endPoint y: 351, distance: 258.2
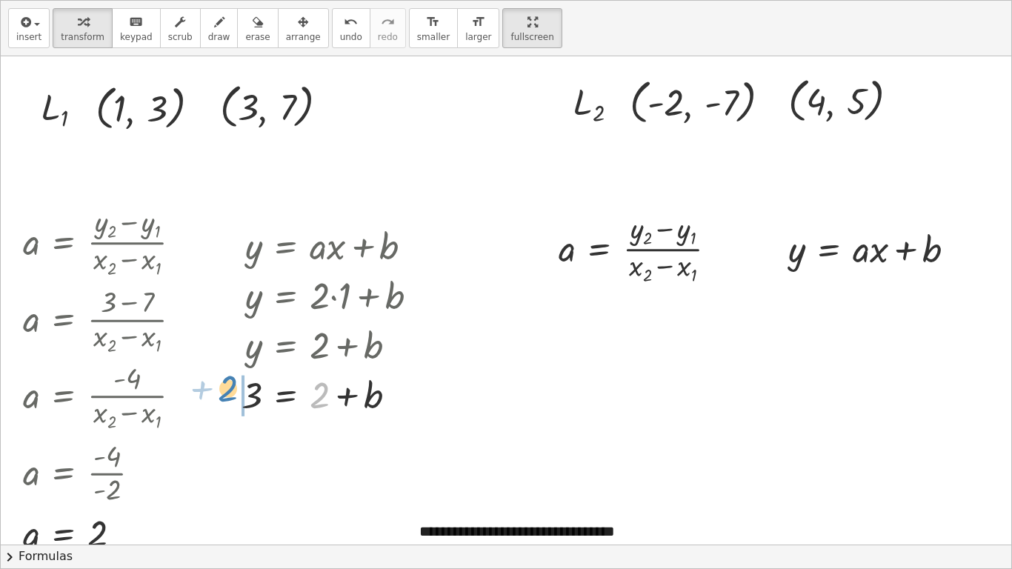
drag, startPoint x: 325, startPoint y: 404, endPoint x: 235, endPoint y: 398, distance: 90.6
click at [235, 398] on div "y = + · a · x + b y = + · 2 · x + b y = + · 2 · 1 + b y = + 2 + b + 2 = + 2 + b…" at bounding box center [329, 318] width 221 height 206
drag, startPoint x: 197, startPoint y: 395, endPoint x: 267, endPoint y: 396, distance: 69.6
click at [267, 396] on div at bounding box center [291, 393] width 291 height 48
click at [235, 397] on div at bounding box center [308, 393] width 257 height 50
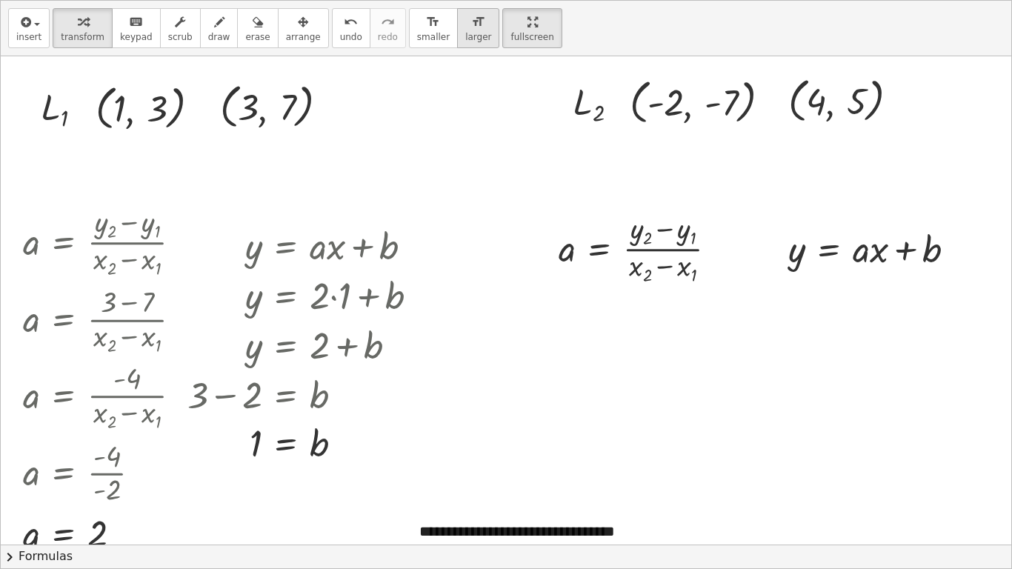
click at [471, 20] on icon "format_size" at bounding box center [478, 22] width 14 height 18
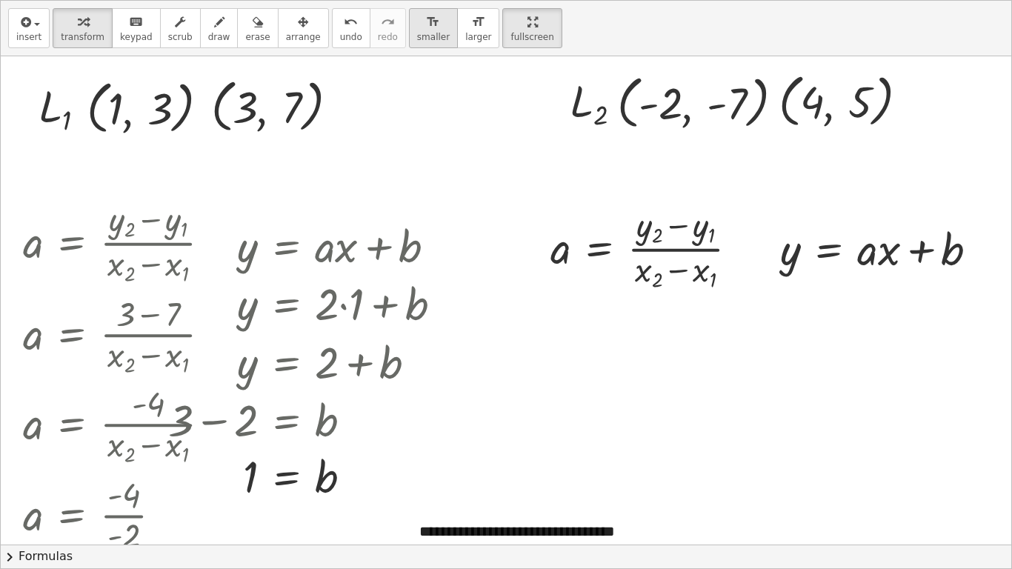
click at [426, 21] on icon "format_size" at bounding box center [433, 22] width 14 height 18
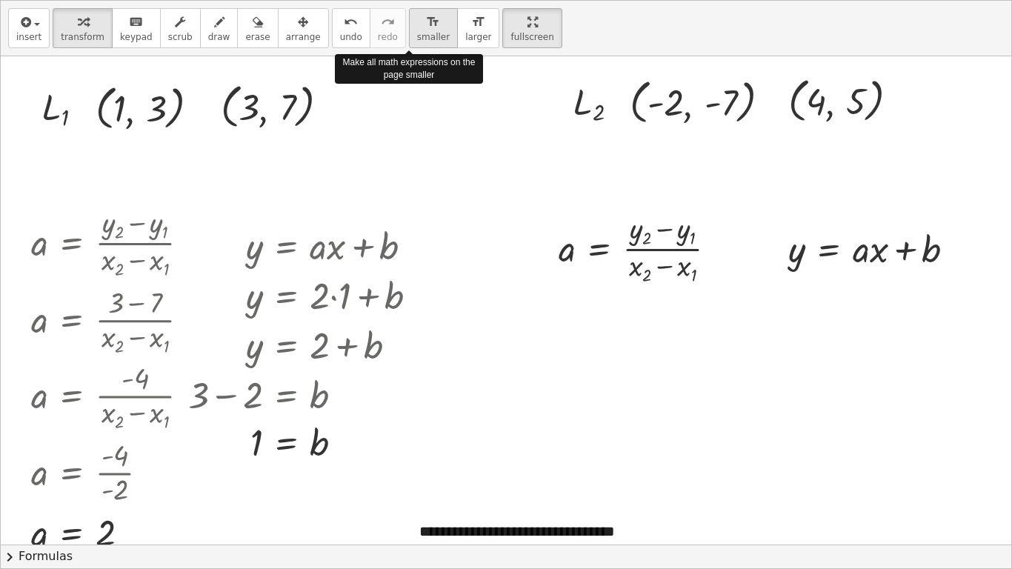
click at [426, 21] on icon "format_size" at bounding box center [433, 22] width 14 height 18
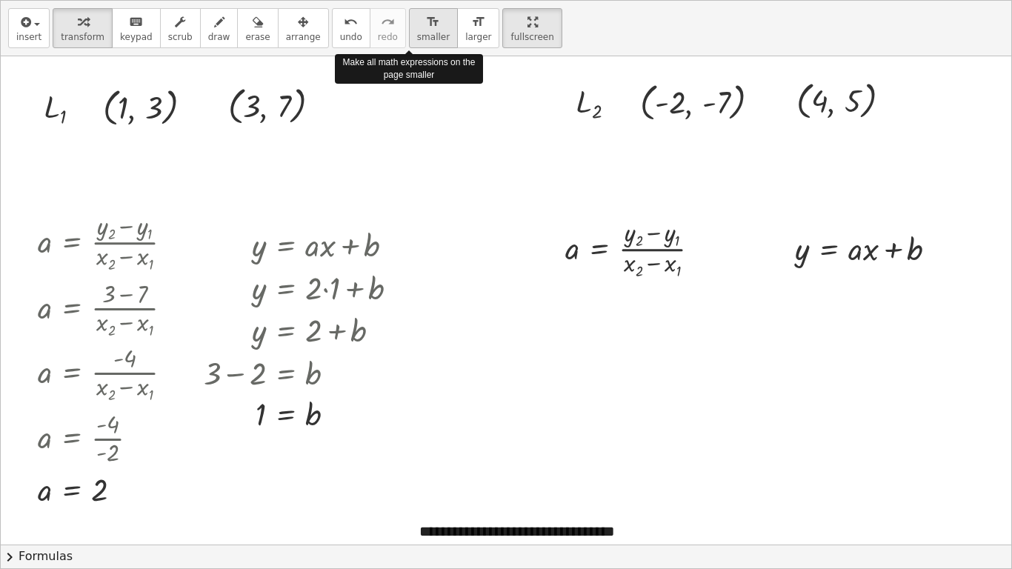
click at [426, 27] on icon "format_size" at bounding box center [433, 22] width 14 height 18
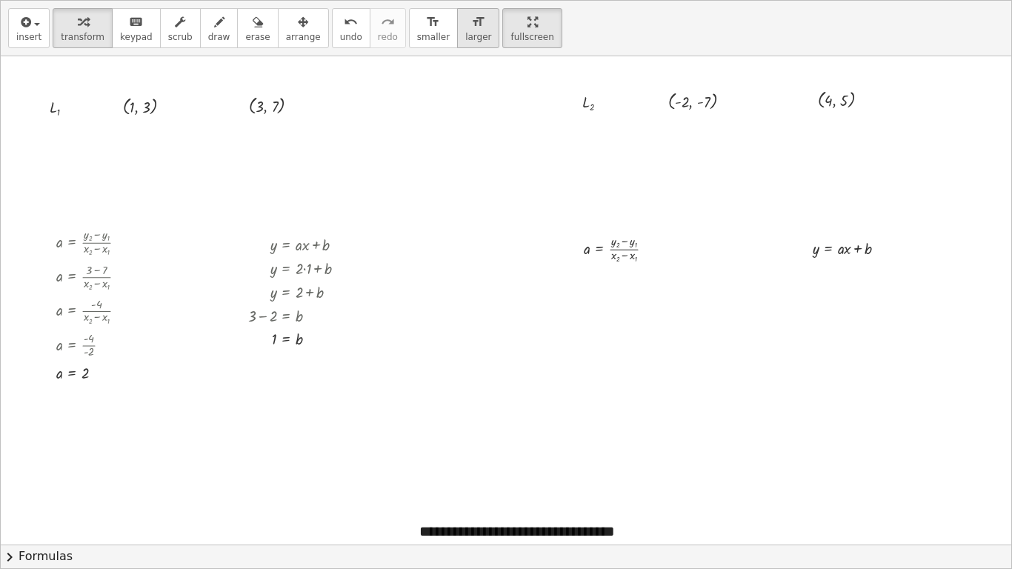
click at [471, 27] on icon "format_size" at bounding box center [478, 22] width 14 height 18
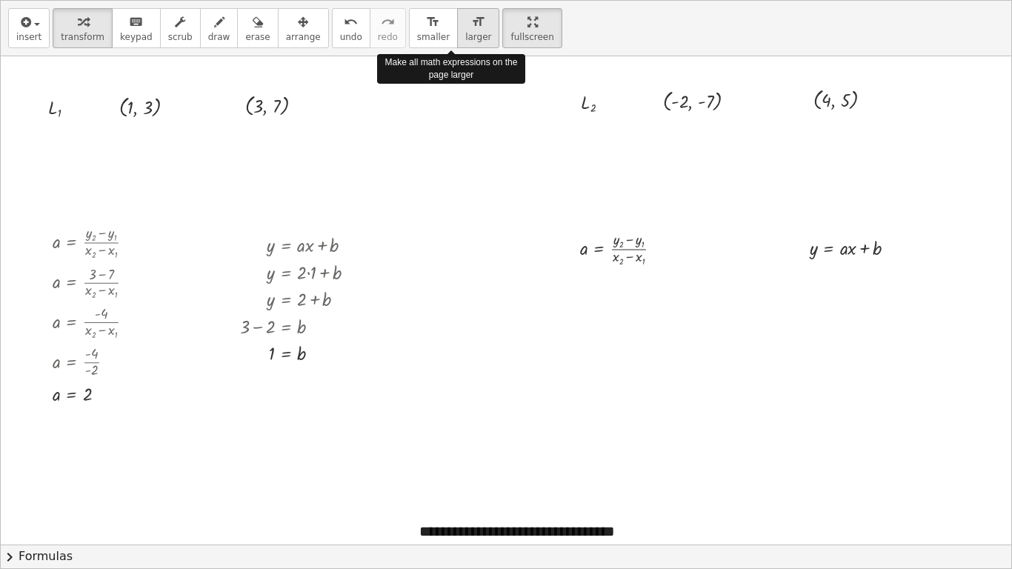
click at [471, 27] on icon "format_size" at bounding box center [478, 22] width 14 height 18
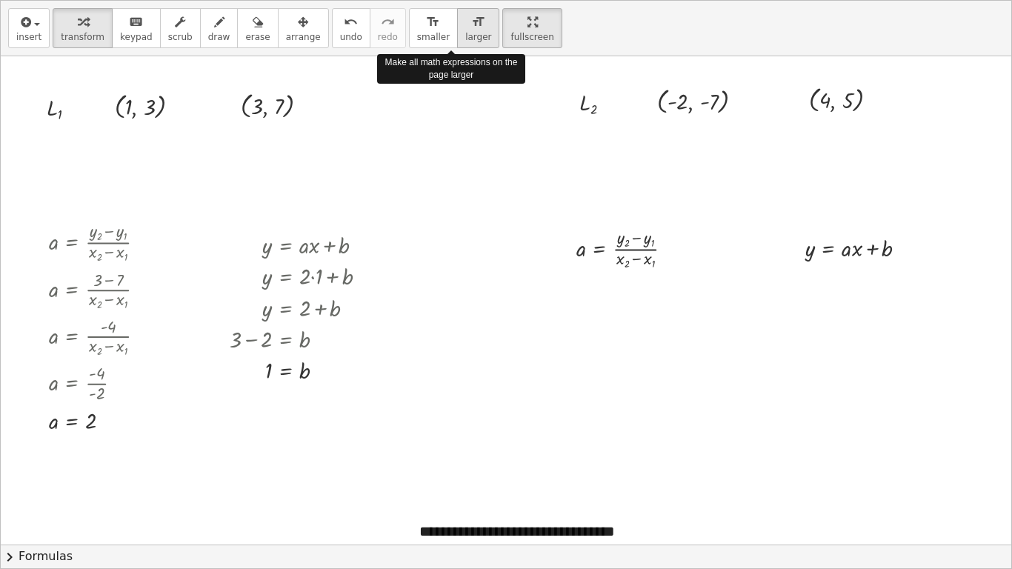
click at [457, 30] on button "format_size larger" at bounding box center [478, 28] width 42 height 40
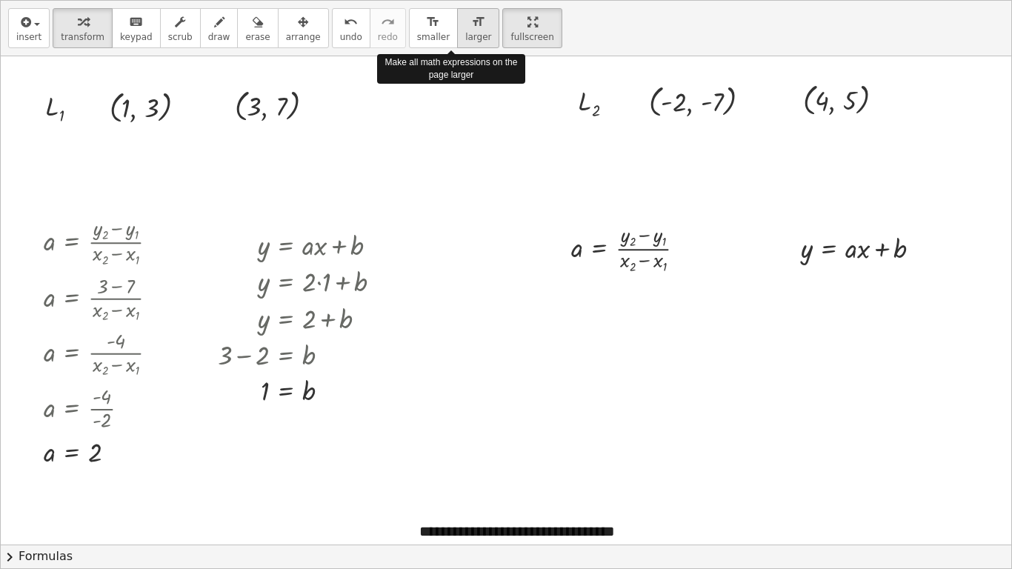
click at [465, 32] on span "larger" at bounding box center [478, 37] width 26 height 10
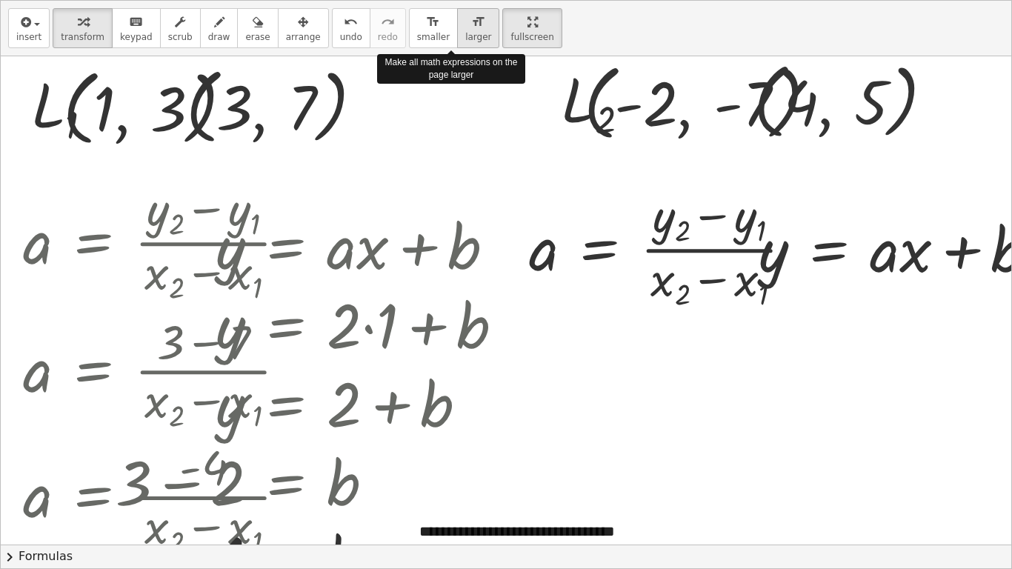
click at [465, 33] on span "larger" at bounding box center [478, 37] width 26 height 10
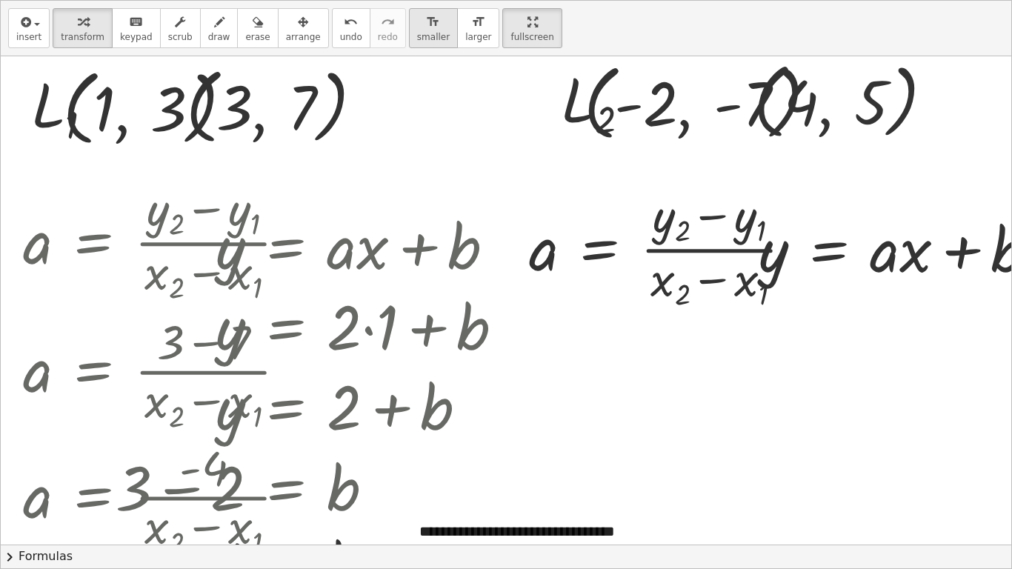
click at [417, 34] on span "smaller" at bounding box center [433, 37] width 33 height 10
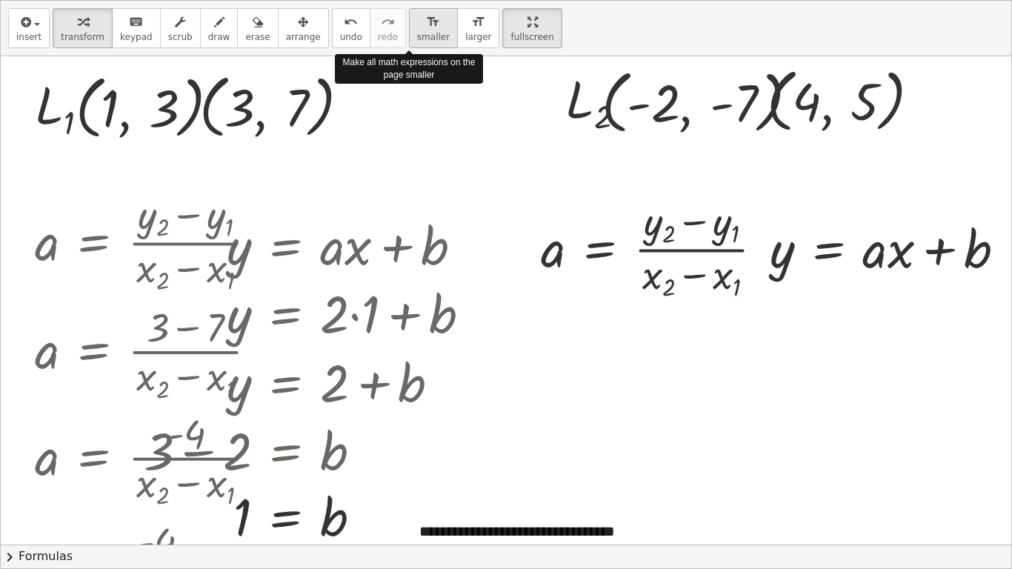
click at [417, 34] on span "smaller" at bounding box center [433, 37] width 33 height 10
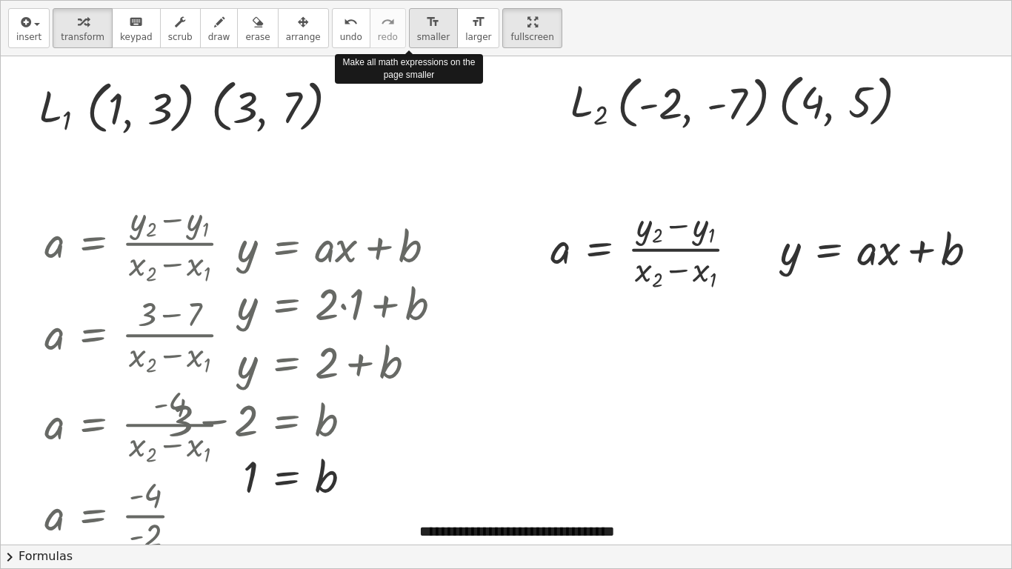
click at [418, 37] on span "smaller" at bounding box center [433, 37] width 33 height 10
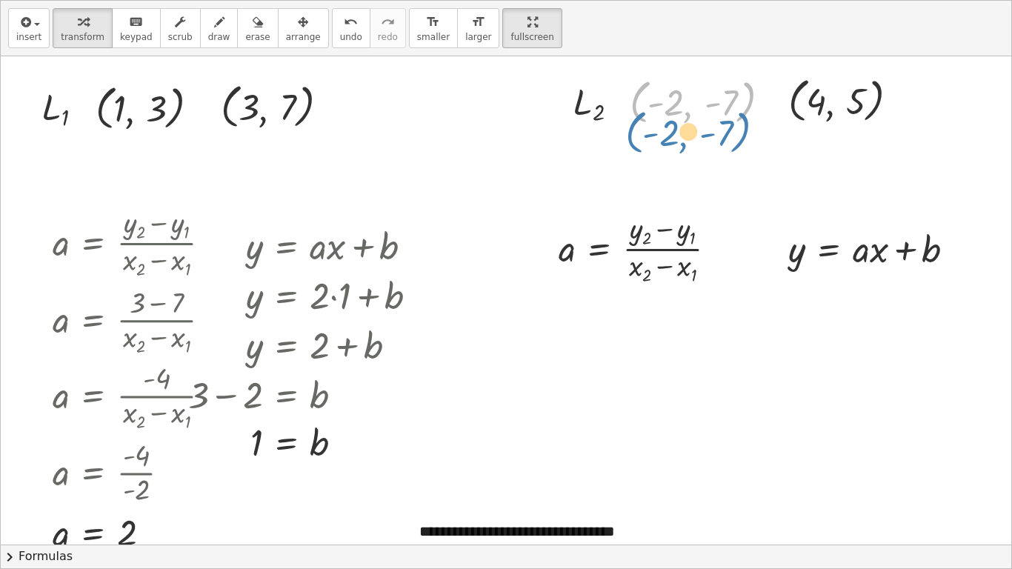
drag, startPoint x: 684, startPoint y: 111, endPoint x: 677, endPoint y: 128, distance: 18.6
drag, startPoint x: 672, startPoint y: 107, endPoint x: 694, endPoint y: 253, distance: 148.3
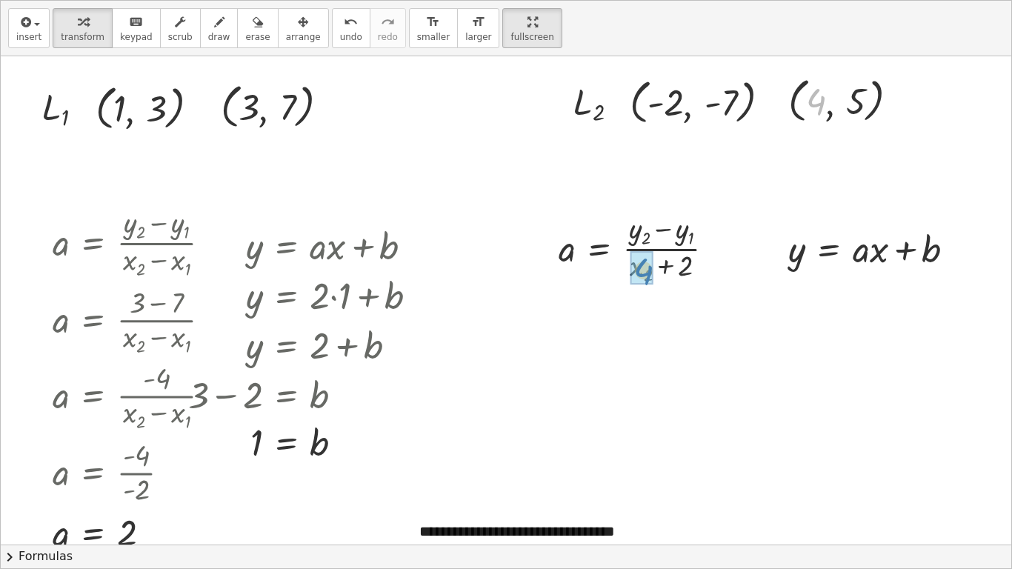
drag, startPoint x: 816, startPoint y: 102, endPoint x: 642, endPoint y: 272, distance: 243.0
drag, startPoint x: 718, startPoint y: 109, endPoint x: 678, endPoint y: 235, distance: 132.3
drag, startPoint x: 852, startPoint y: 99, endPoint x: 629, endPoint y: 246, distance: 267.4
click at [652, 250] on div at bounding box center [637, 247] width 172 height 73
click at [657, 238] on div at bounding box center [637, 247] width 172 height 73
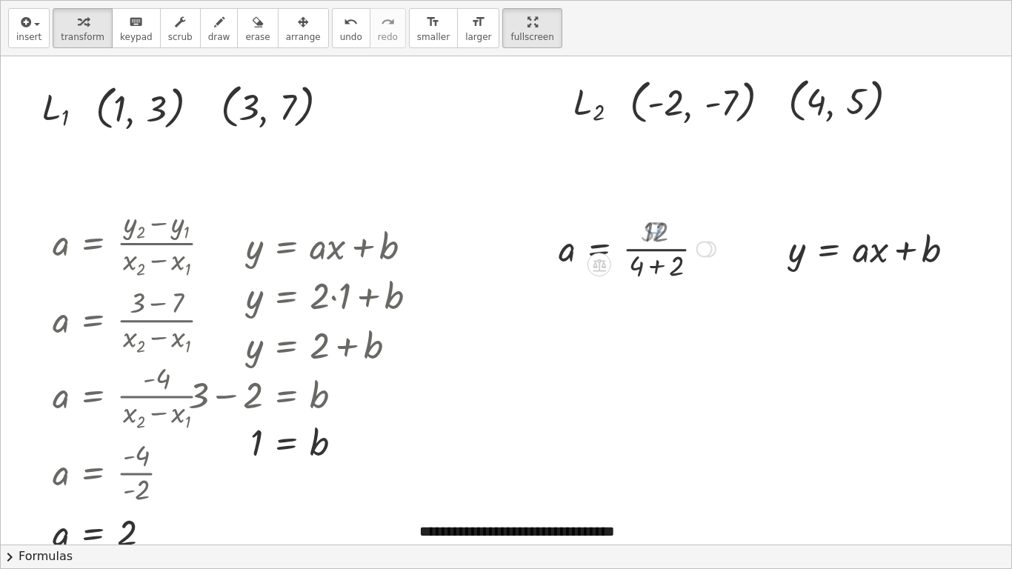
click at [660, 256] on div at bounding box center [637, 247] width 172 height 73
click at [661, 271] on div at bounding box center [637, 247] width 172 height 73
click at [644, 250] on div at bounding box center [621, 247] width 141 height 73
drag, startPoint x: 637, startPoint y: 246, endPoint x: 870, endPoint y: 255, distance: 233.4
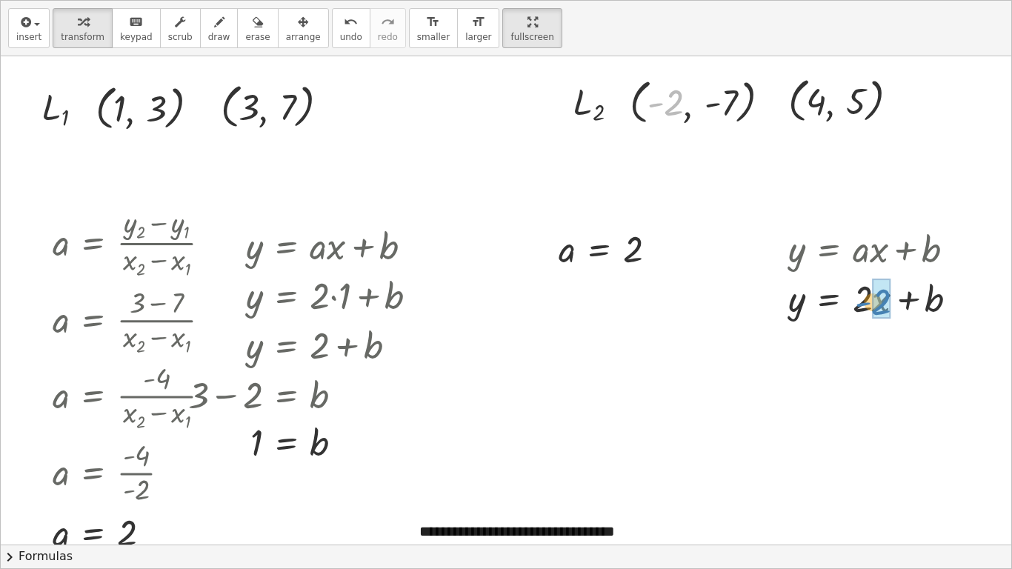
drag, startPoint x: 683, startPoint y: 107, endPoint x: 890, endPoint y: 305, distance: 286.0
click at [890, 305] on div "**********" at bounding box center [506, 407] width 1010 height 1005
drag, startPoint x: 863, startPoint y: 104, endPoint x: 809, endPoint y: 307, distance: 210.5
click at [900, 300] on div at bounding box center [890, 297] width 225 height 50
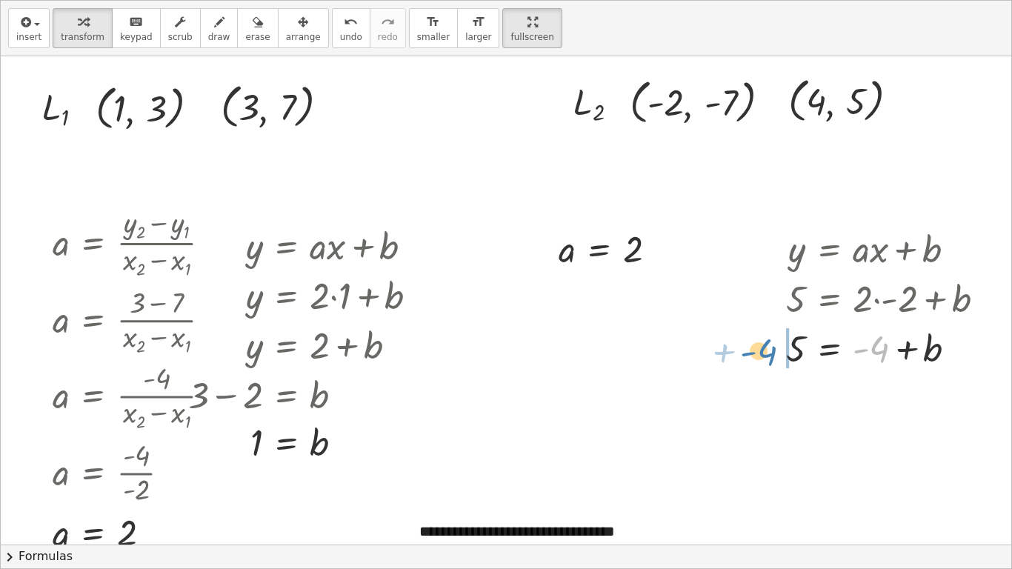
drag, startPoint x: 878, startPoint y: 352, endPoint x: 766, endPoint y: 354, distance: 112.6
click at [766, 354] on div "y = + · a · x + b y = + · 2 · x + b y = + · 2 · - 2 + b 5 = + · 2 · - 2 + b + -…" at bounding box center [884, 296] width 243 height 156
click at [780, 403] on div at bounding box center [863, 396] width 279 height 50
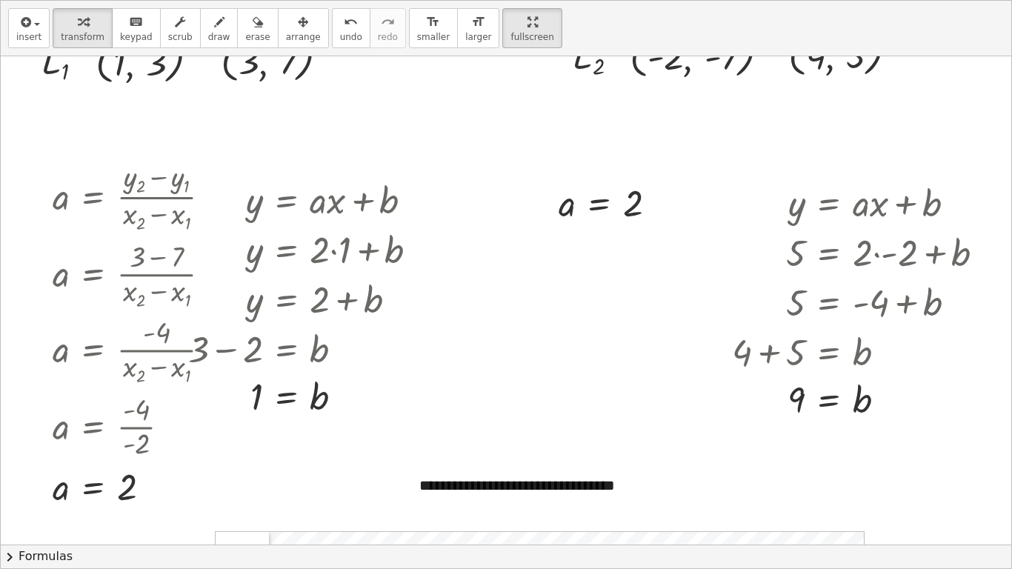
scroll to position [197, 0]
drag, startPoint x: 646, startPoint y: 198, endPoint x: 795, endPoint y: 391, distance: 244.4
click at [795, 391] on div "**********" at bounding box center [506, 361] width 1010 height 1005
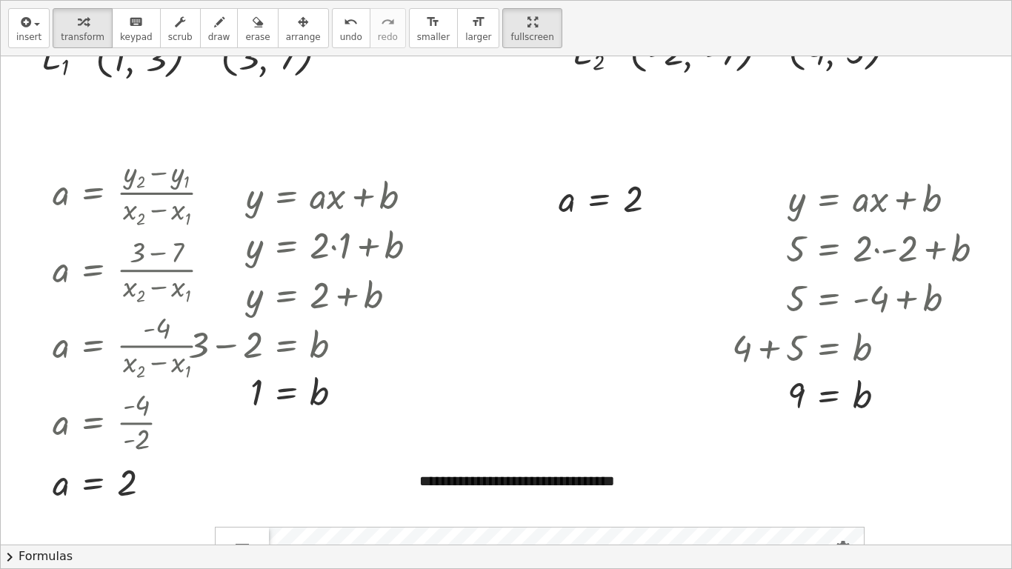
scroll to position [198, 0]
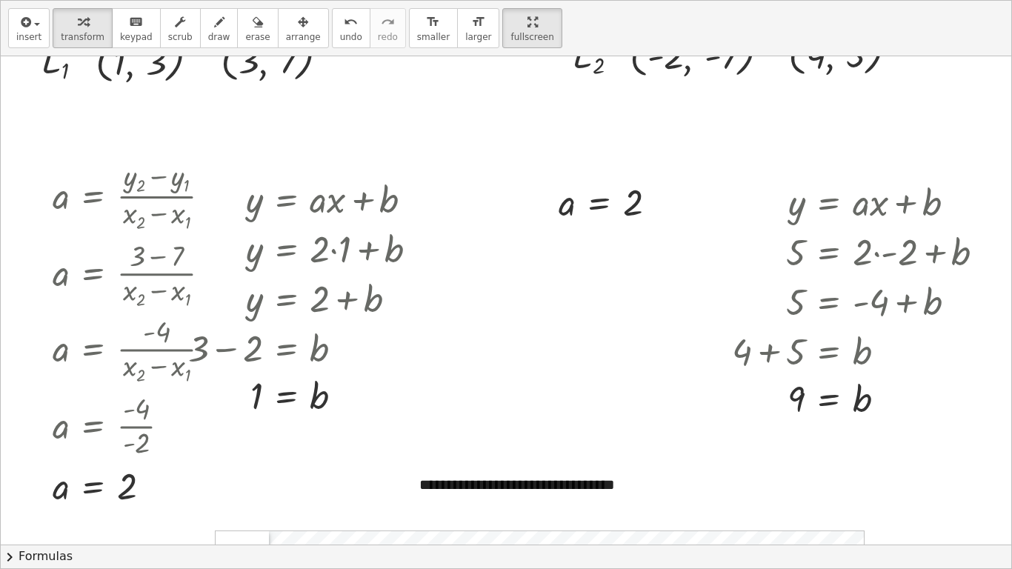
click at [28, 478] on button "chevron_right Formulas" at bounding box center [506, 556] width 1010 height 24
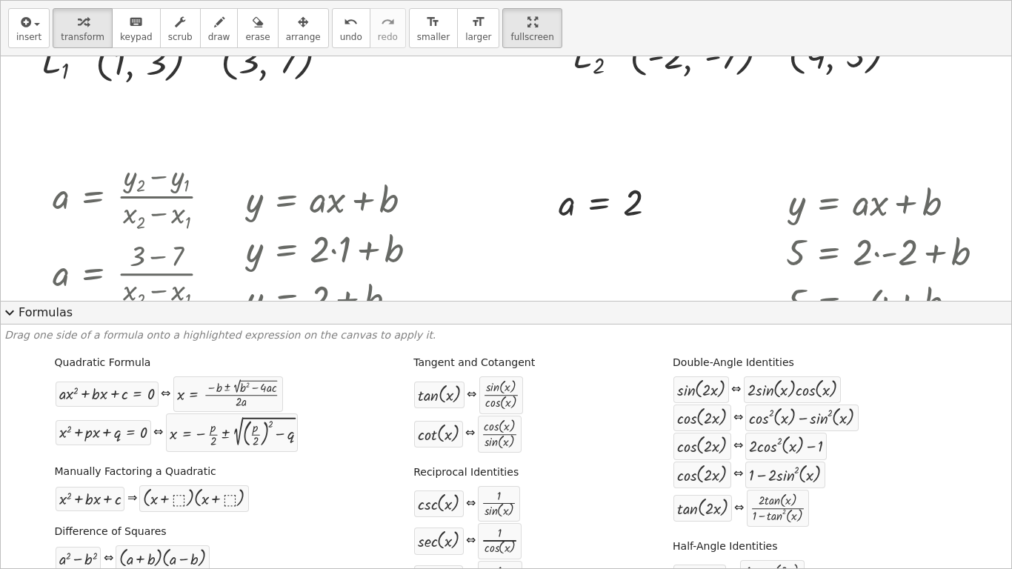
click at [478, 241] on div at bounding box center [506, 361] width 1010 height 1005
click at [11, 312] on span "expand_more" at bounding box center [10, 313] width 18 height 18
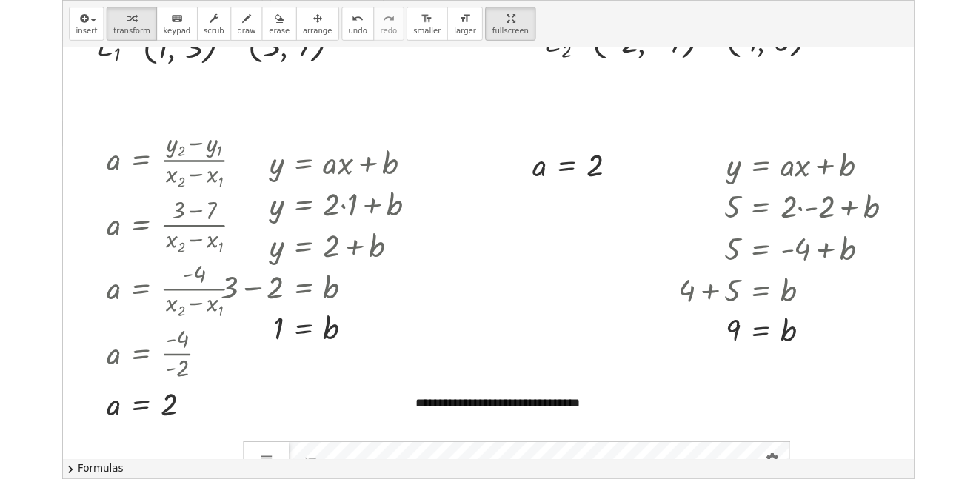
scroll to position [203, 0]
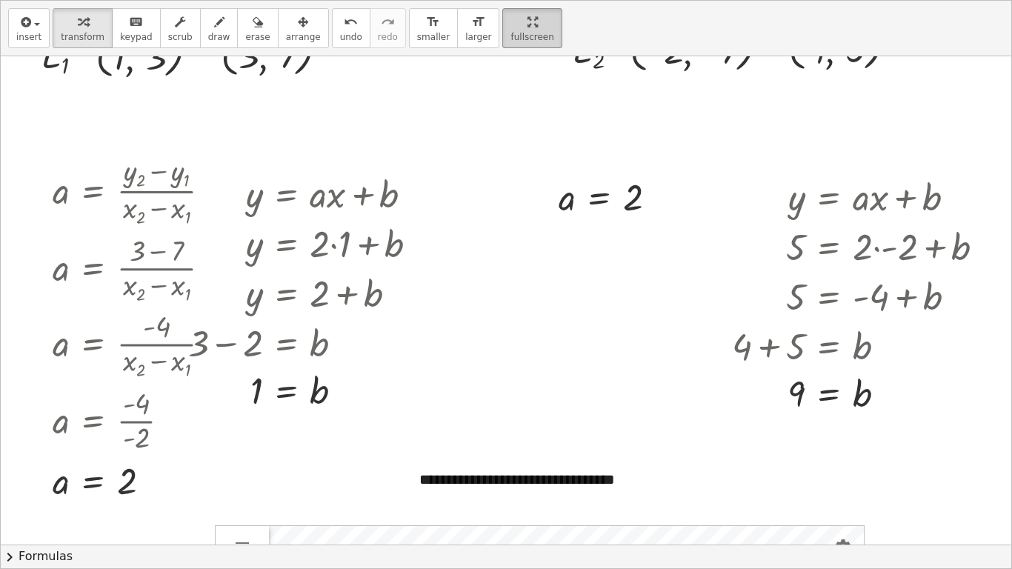
click at [526, 0] on html "**********" at bounding box center [506, 277] width 1012 height 581
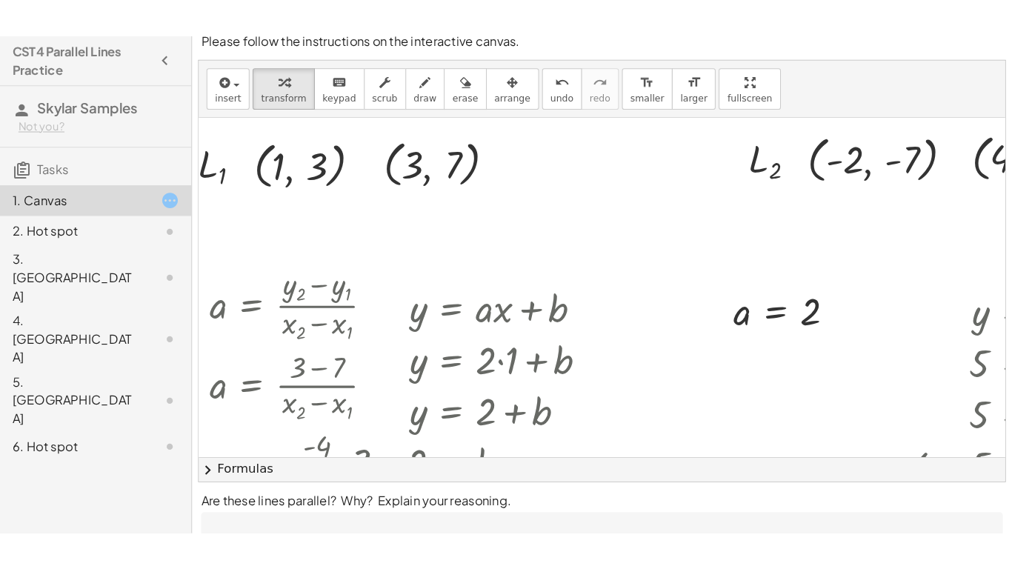
scroll to position [161, 63]
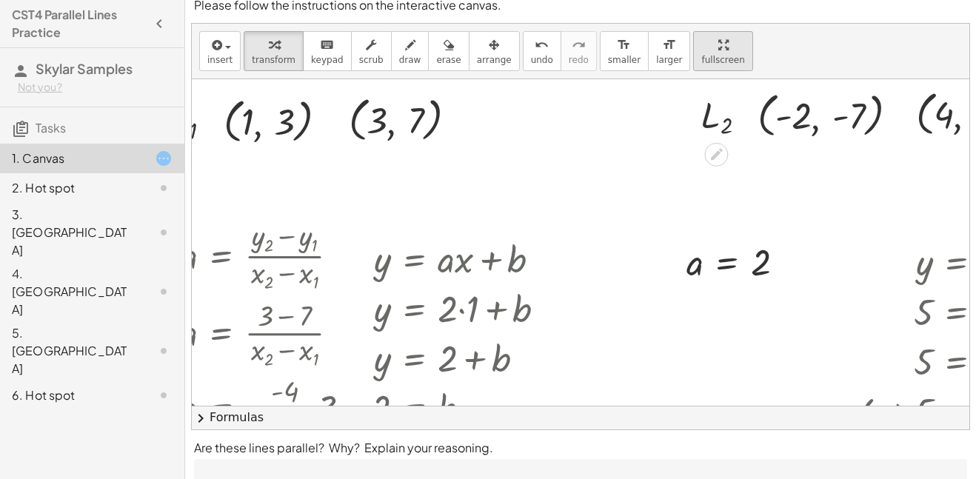
click at [696, 133] on div "**********" at bounding box center [581, 227] width 778 height 406
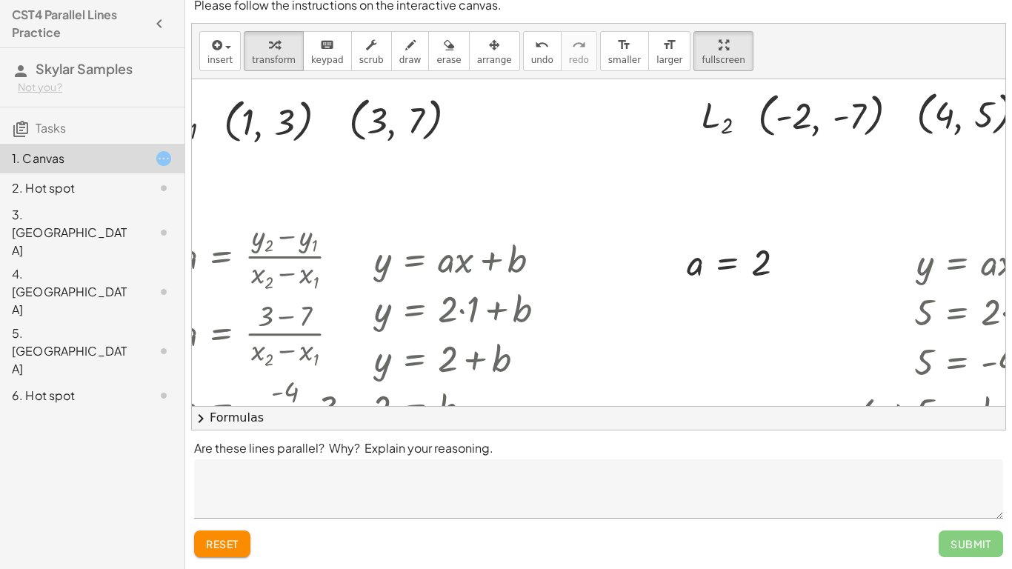
scroll to position [161, 0]
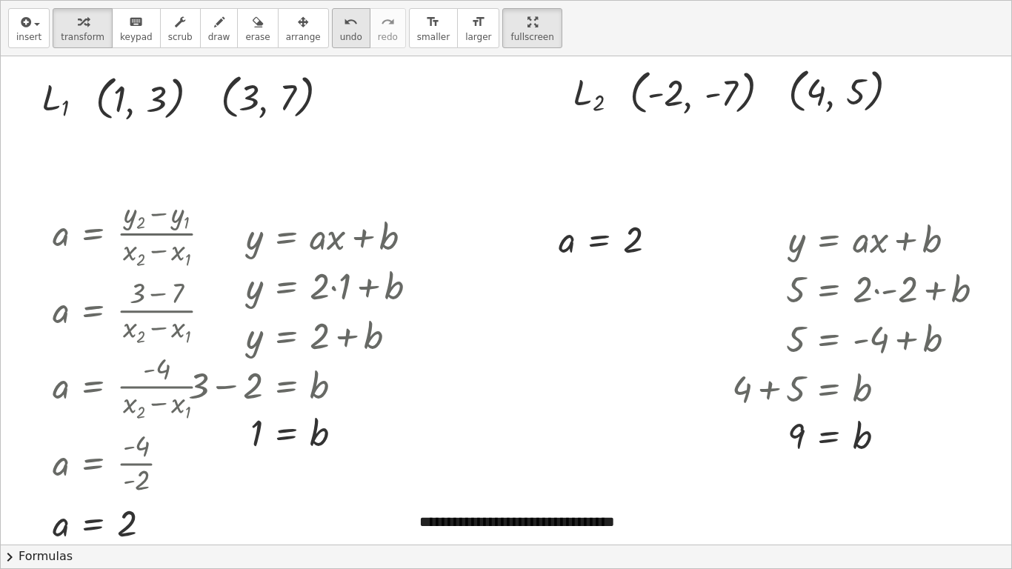
click at [344, 29] on icon "undo" at bounding box center [351, 22] width 14 height 18
click at [340, 32] on span "undo" at bounding box center [351, 37] width 22 height 10
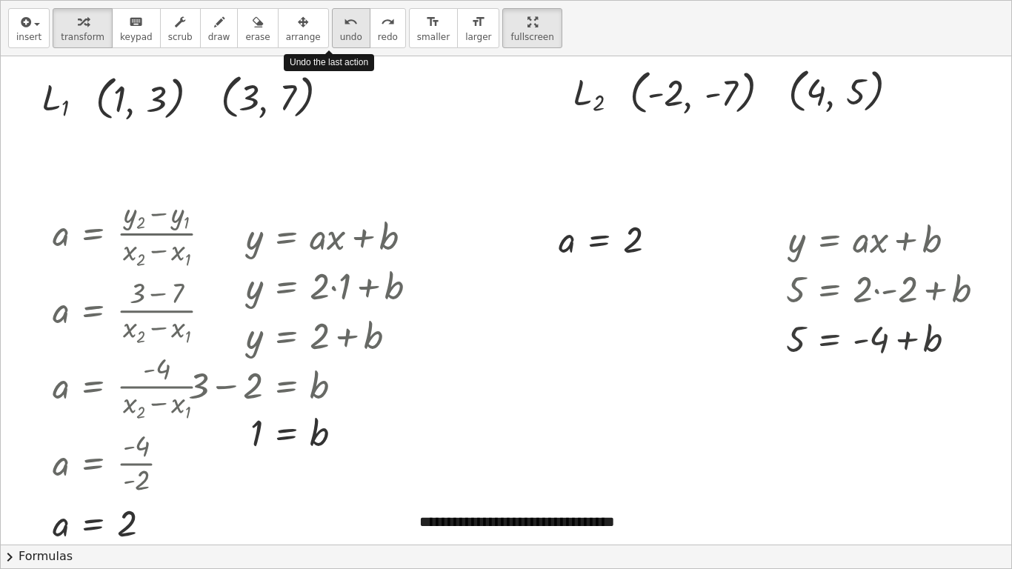
click at [340, 32] on span "undo" at bounding box center [351, 37] width 22 height 10
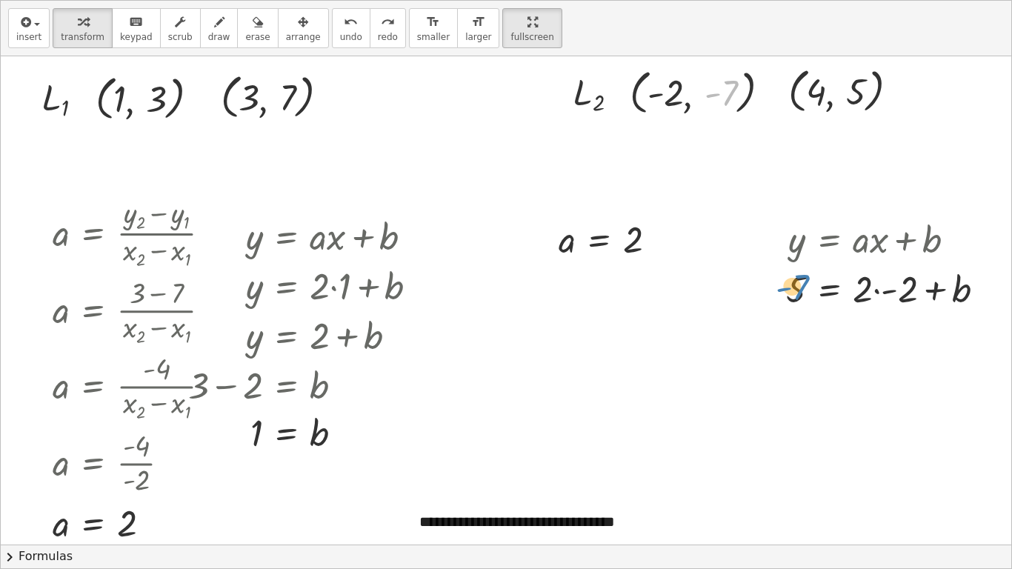
drag, startPoint x: 732, startPoint y: 96, endPoint x: 803, endPoint y: 290, distance: 205.9
click at [803, 290] on div "**********" at bounding box center [506, 398] width 1010 height 1005
drag, startPoint x: 797, startPoint y: 291, endPoint x: 735, endPoint y: 105, distance: 195.8
click at [340, 34] on span "undo" at bounding box center [351, 37] width 22 height 10
drag, startPoint x: 737, startPoint y: 91, endPoint x: 789, endPoint y: 285, distance: 201.0
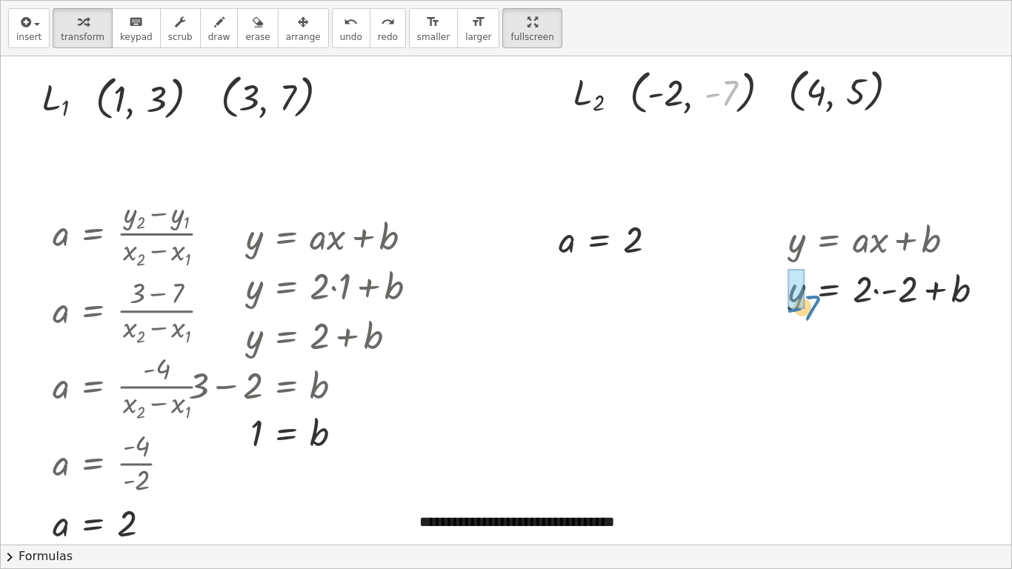
click at [789, 285] on div "**********" at bounding box center [506, 398] width 1010 height 1005
drag, startPoint x: 734, startPoint y: 90, endPoint x: 802, endPoint y: 294, distance: 215.4
click at [889, 295] on div at bounding box center [883, 287] width 239 height 50
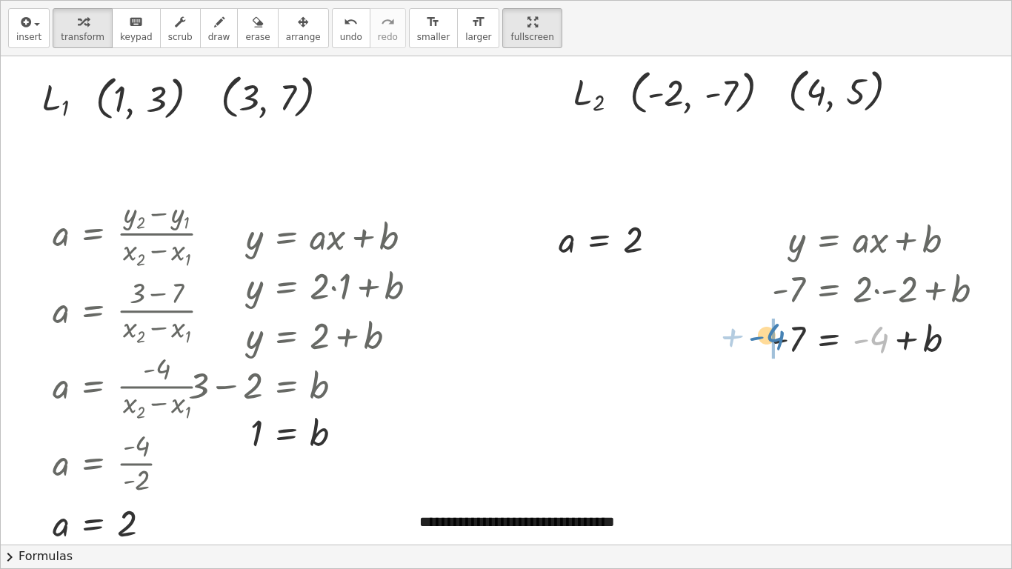
drag, startPoint x: 875, startPoint y: 347, endPoint x: 771, endPoint y: 344, distance: 103.7
click at [771, 344] on div "y = + · a · x + b y = + · 2 · x + b y = + · 2 · - 2 + b - 7 = + · 2 · - 2 + b +…" at bounding box center [877, 287] width 257 height 156
click at [778, 392] on div at bounding box center [865, 386] width 276 height 50
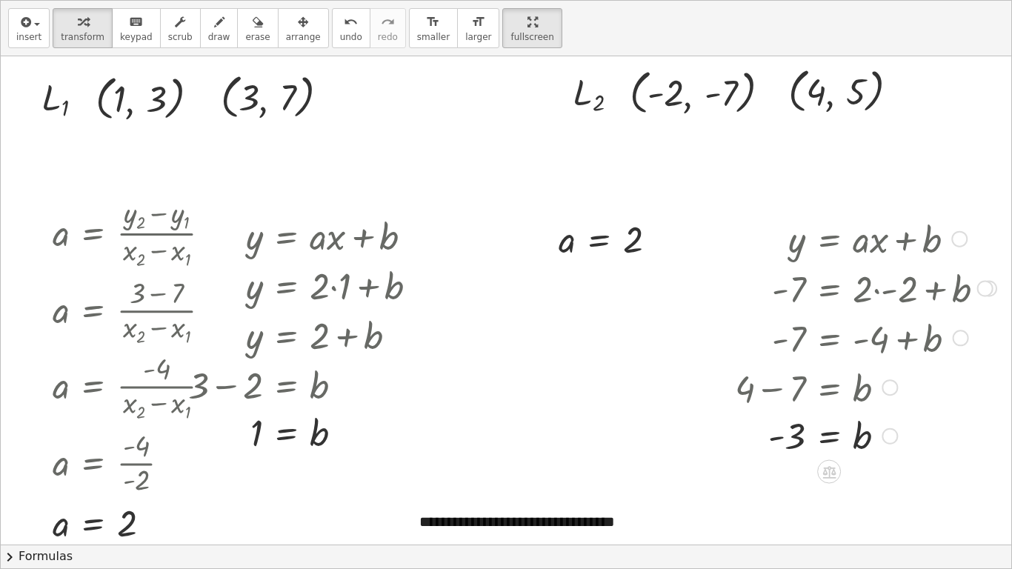
drag, startPoint x: 796, startPoint y: 381, endPoint x: 760, endPoint y: 386, distance: 36.6
click at [760, 386] on div at bounding box center [865, 386] width 276 height 50
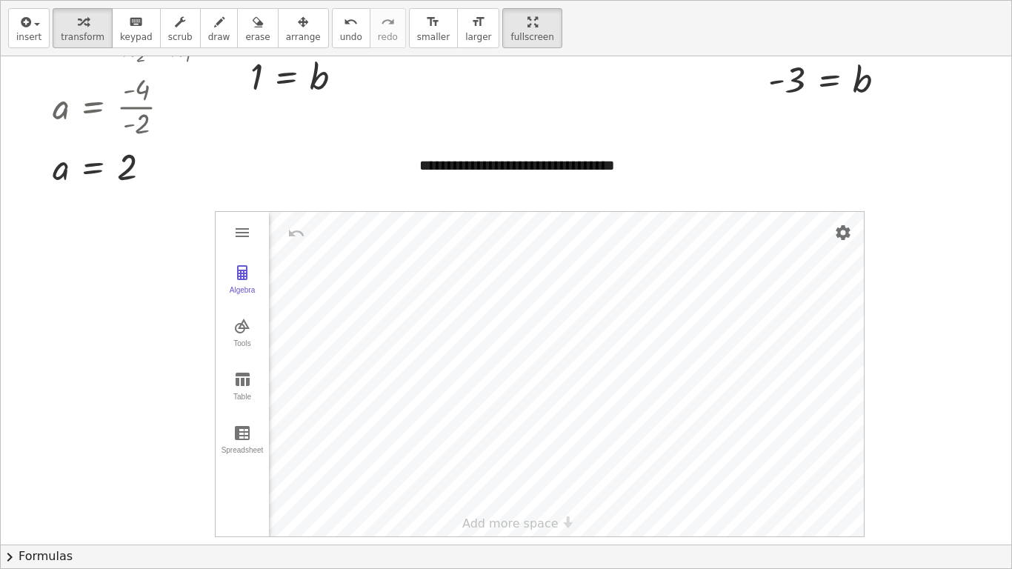
scroll to position [511, 0]
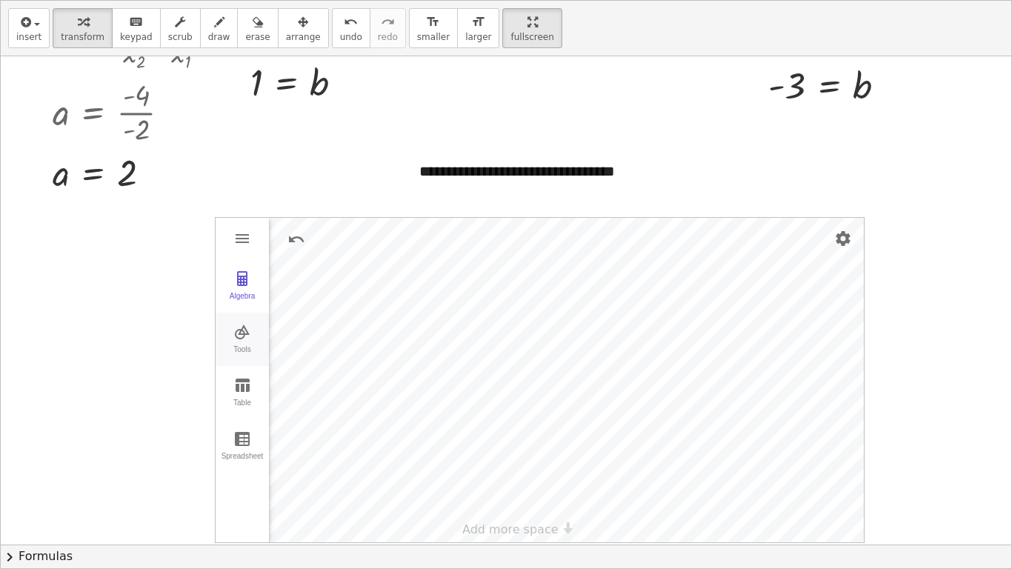
click at [243, 321] on button "Tools" at bounding box center [241, 338] width 53 height 53
click at [314, 402] on img "Slider. Select position" at bounding box center [310, 396] width 59 height 24
click at [311, 478] on img "Move. Drag or select object" at bounding box center [308, 516] width 36 height 36
click at [316, 406] on img "Slider. Select position" at bounding box center [310, 396] width 59 height 24
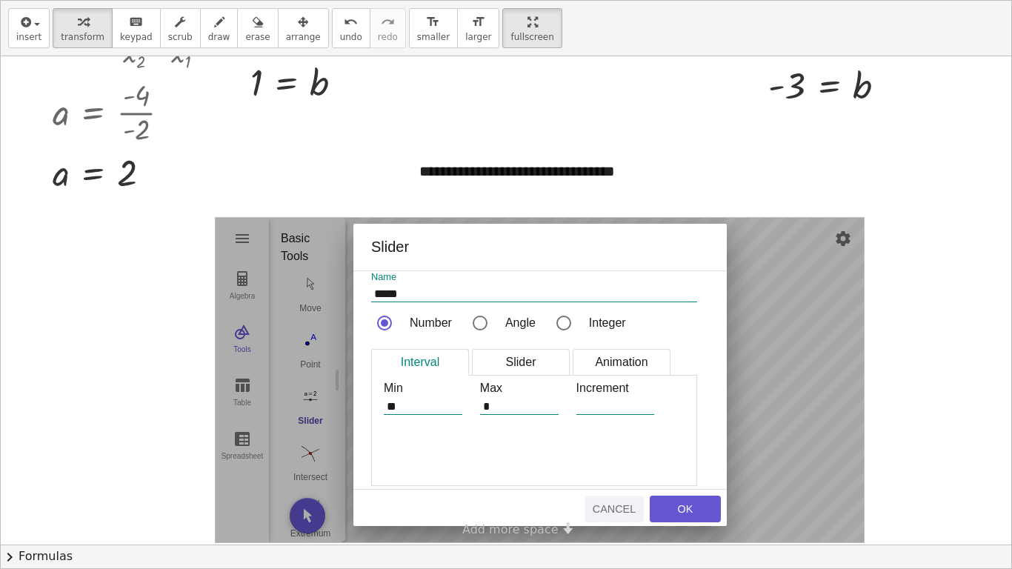
click at [632, 478] on button "Cancel" at bounding box center [613, 508] width 59 height 27
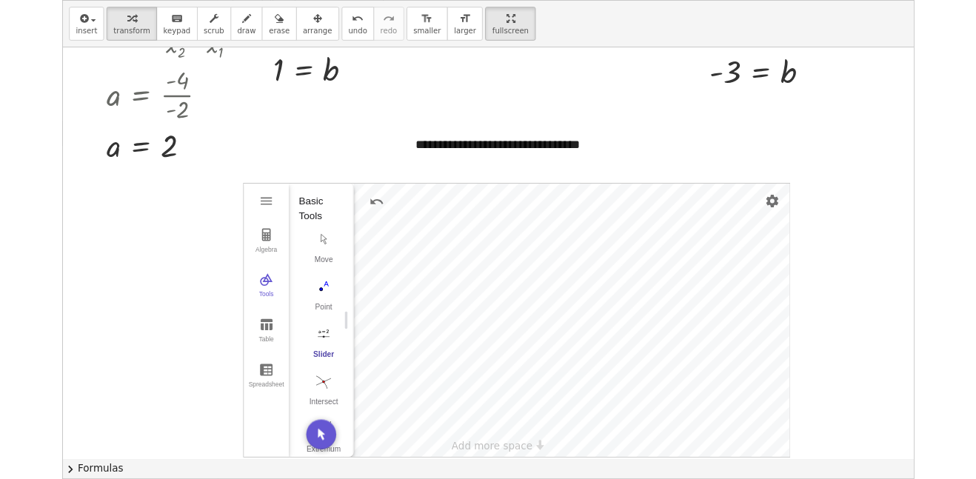
scroll to position [517, 0]
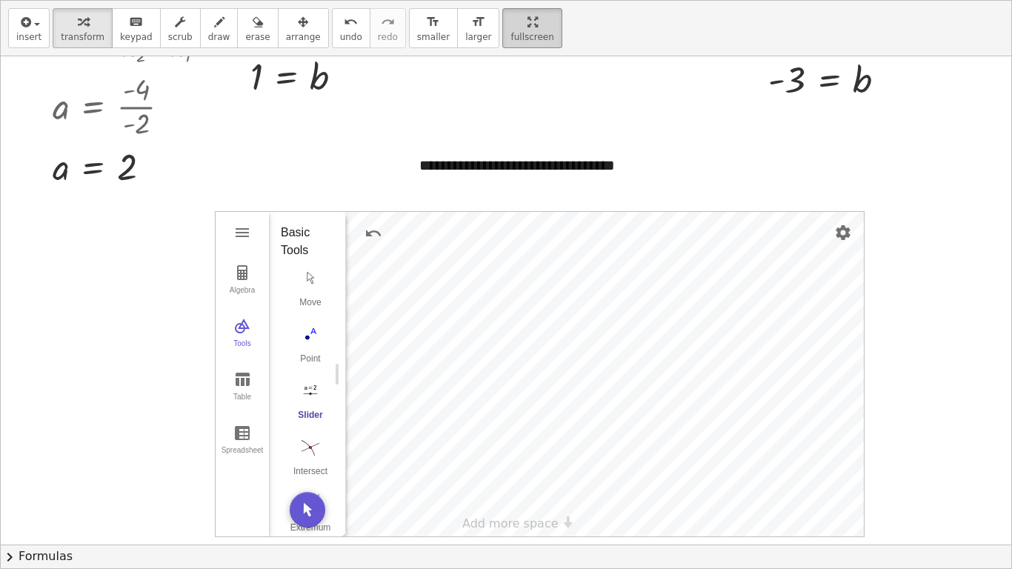
click at [481, 0] on html "**********" at bounding box center [506, 277] width 1012 height 581
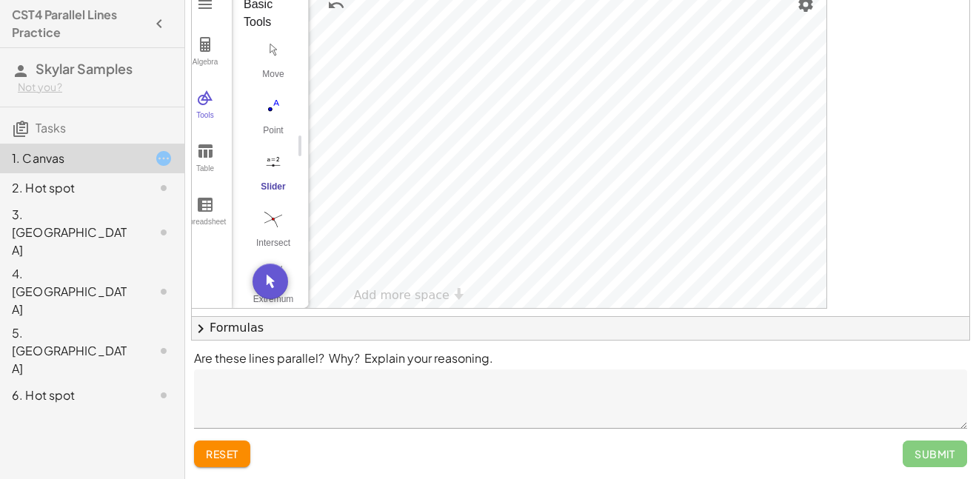
scroll to position [96, 0]
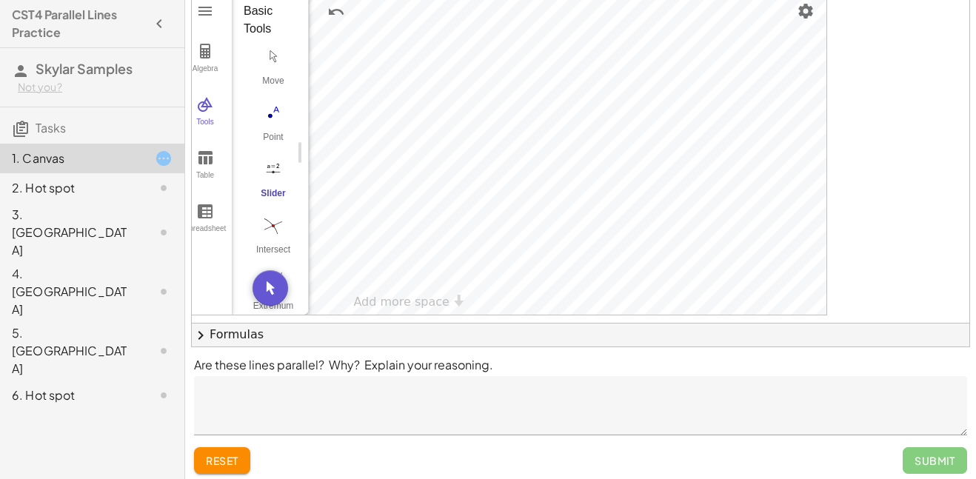
click at [936, 456] on div "Submit" at bounding box center [935, 460] width 64 height 27
click at [656, 372] on p "Are these lines parallel? Why? Explain your reasoning." at bounding box center [580, 365] width 773 height 18
click at [414, 354] on div "Are these lines parallel? Why? Explain your reasoning. reset Submit" at bounding box center [580, 416] width 791 height 138
click at [417, 362] on p "Are these lines parallel? Why? Explain your reasoning." at bounding box center [580, 365] width 773 height 18
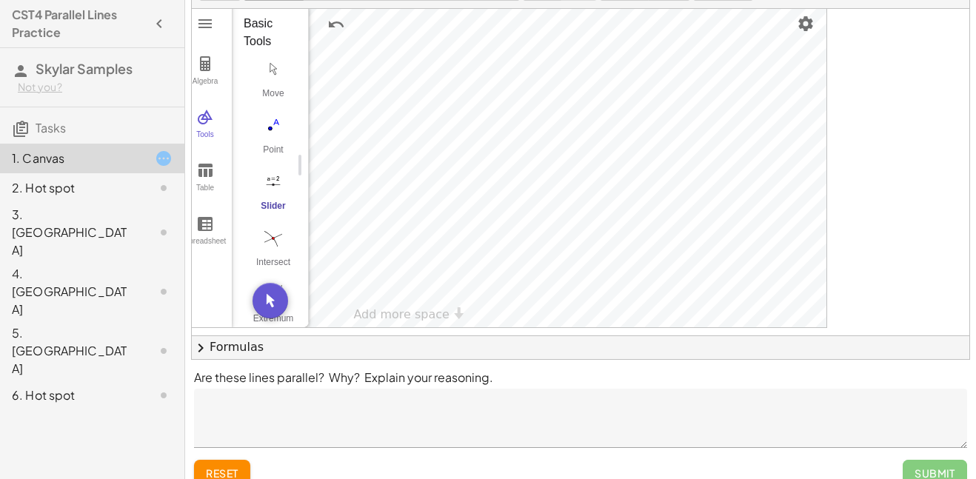
scroll to position [90, 0]
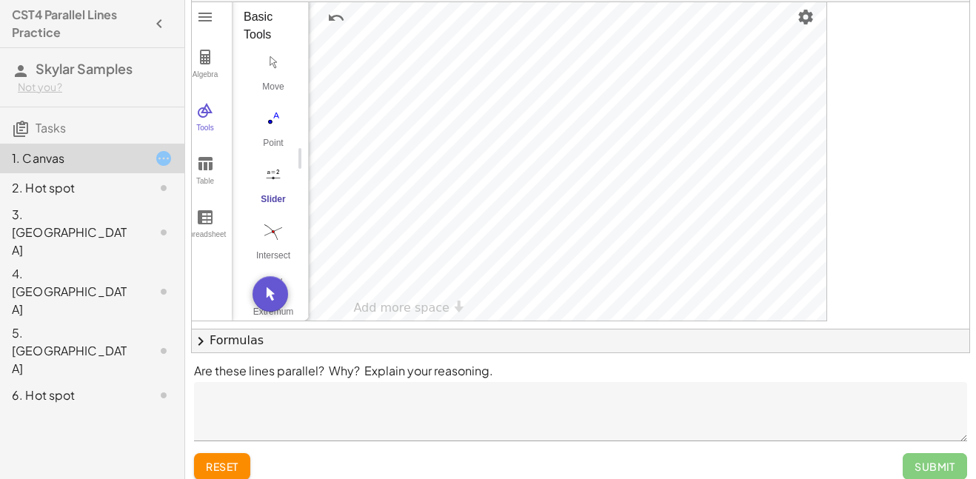
click at [422, 386] on textarea at bounding box center [580, 411] width 773 height 59
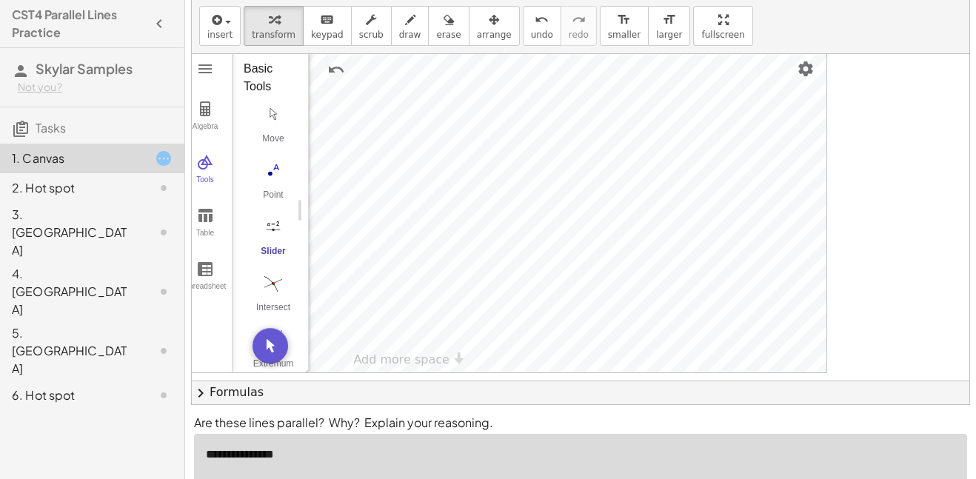
scroll to position [0, 0]
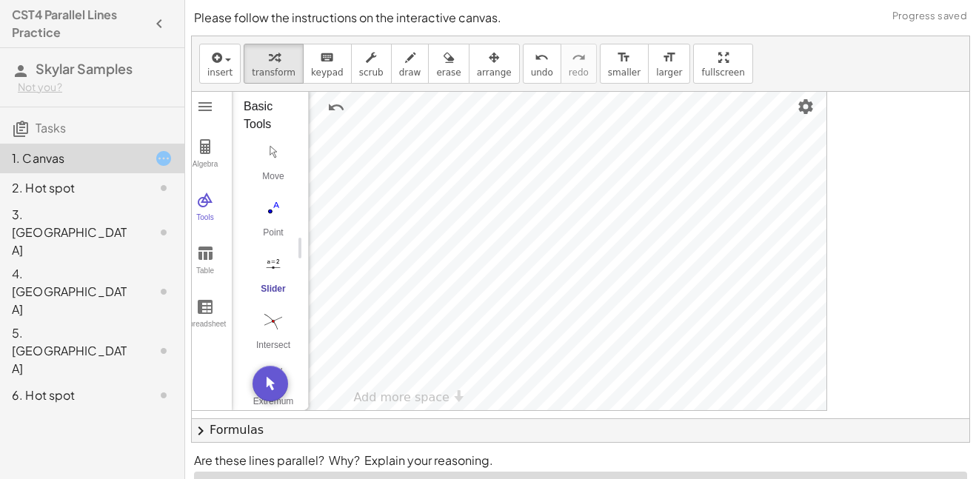
type textarea "**********"
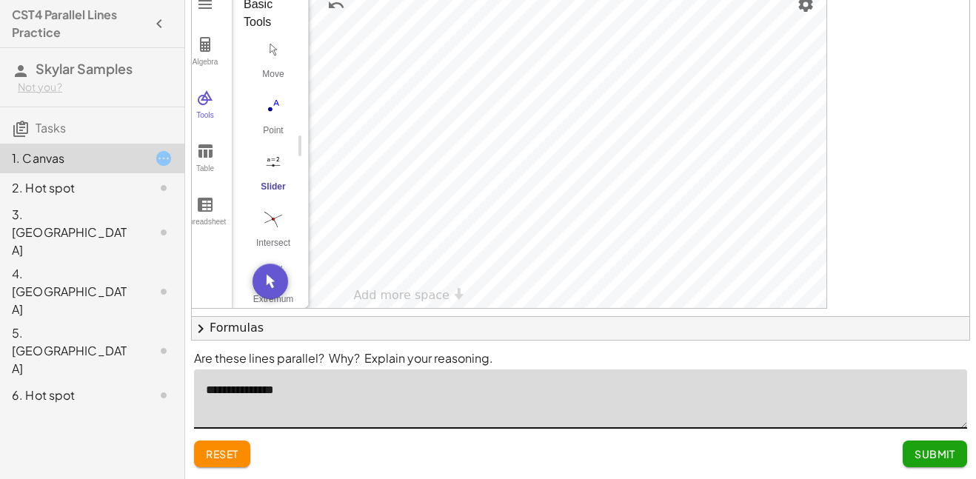
click at [952, 456] on span "Submit" at bounding box center [935, 453] width 41 height 13
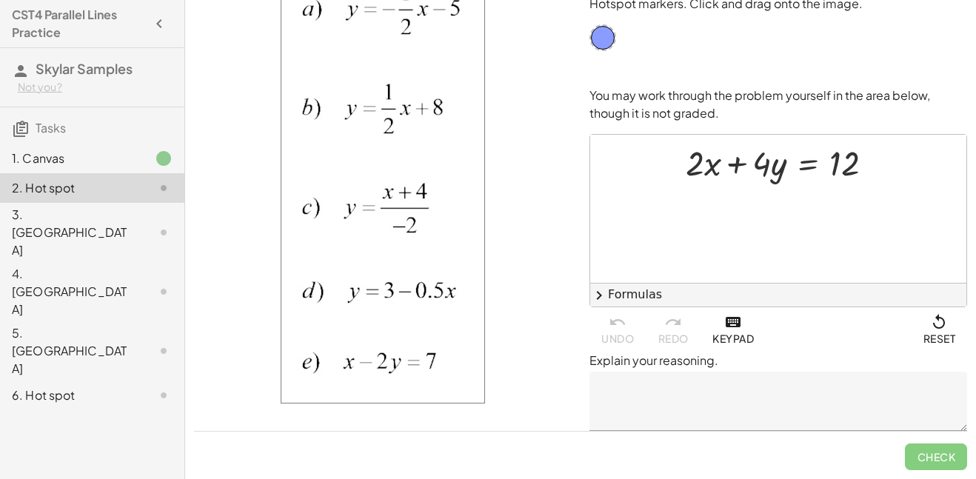
scroll to position [44, 0]
